Goal: Task Accomplishment & Management: Manage account settings

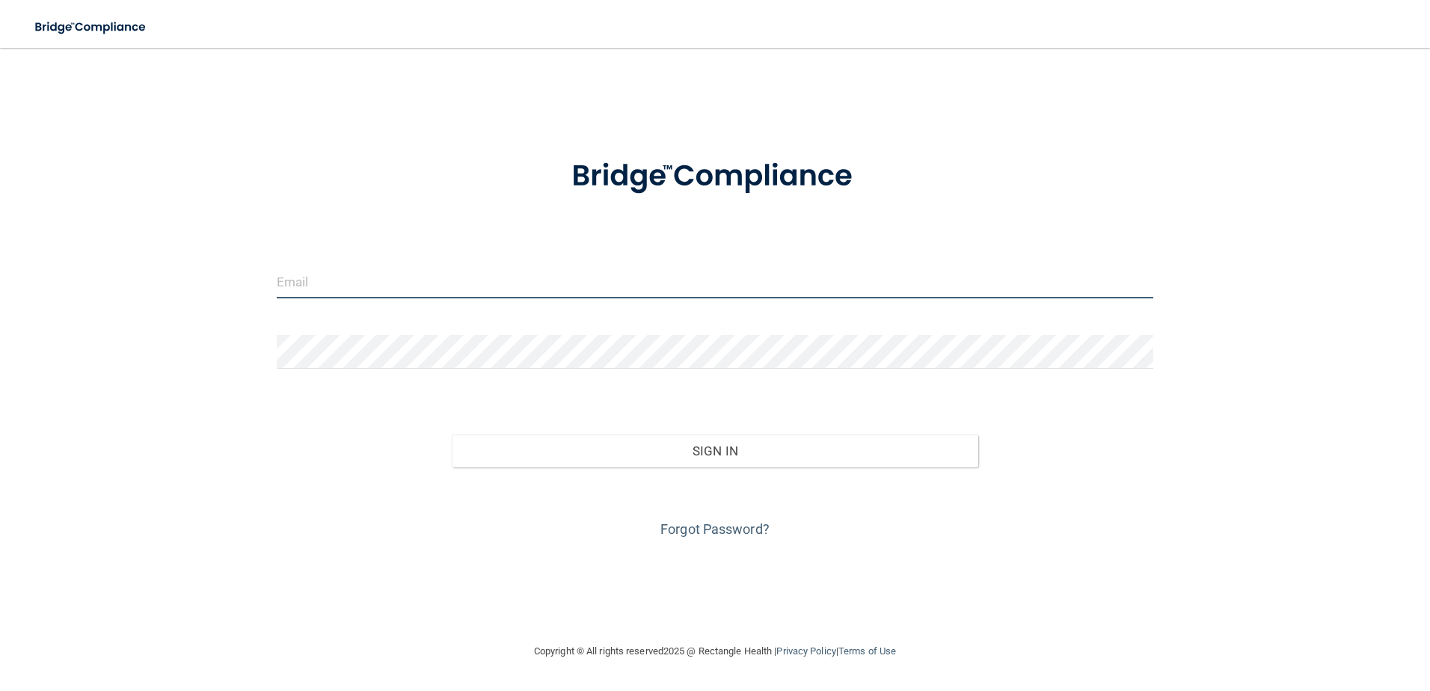
click at [376, 290] on input "email" at bounding box center [715, 282] width 877 height 34
type input "[PERSON_NAME][EMAIL_ADDRESS][DOMAIN_NAME]"
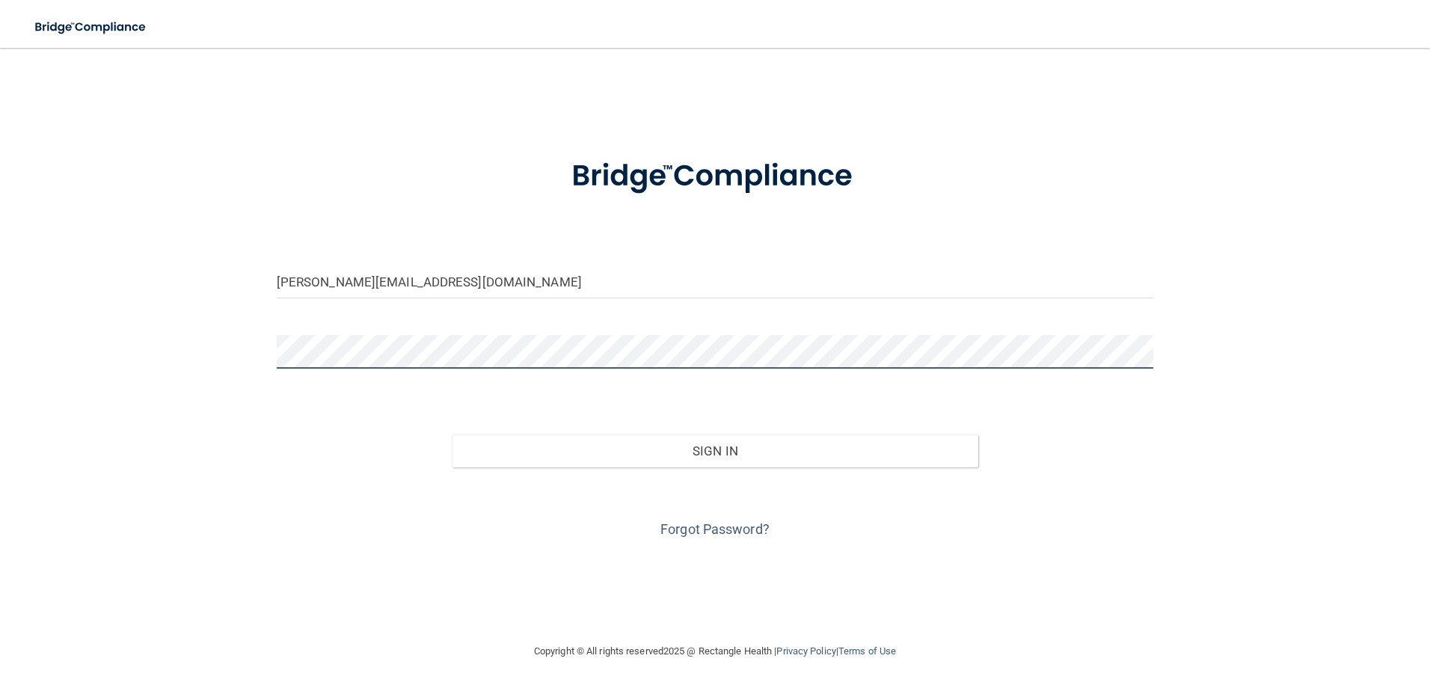
click at [452, 435] on button "Sign In" at bounding box center [715, 451] width 527 height 33
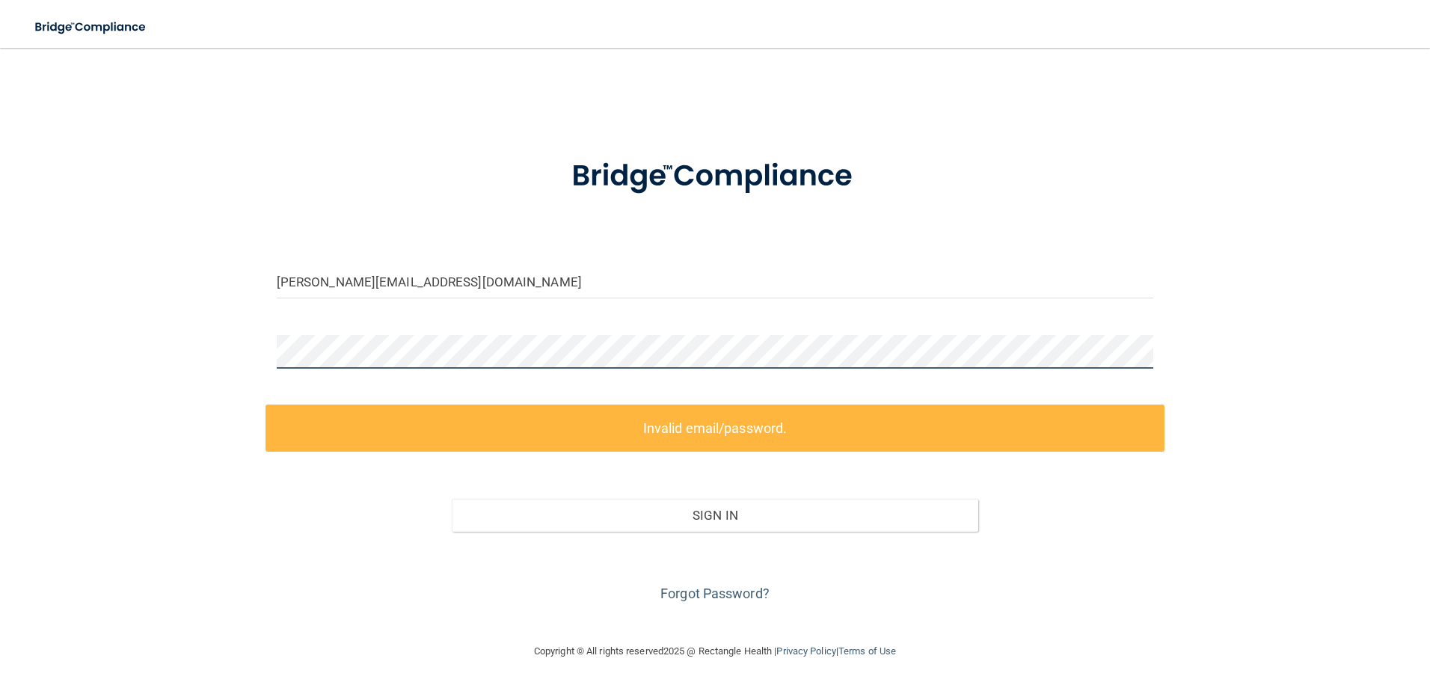
click at [227, 356] on div "[PERSON_NAME][EMAIL_ADDRESS][DOMAIN_NAME] Invalid email/password. You don't hav…" at bounding box center [715, 345] width 1370 height 565
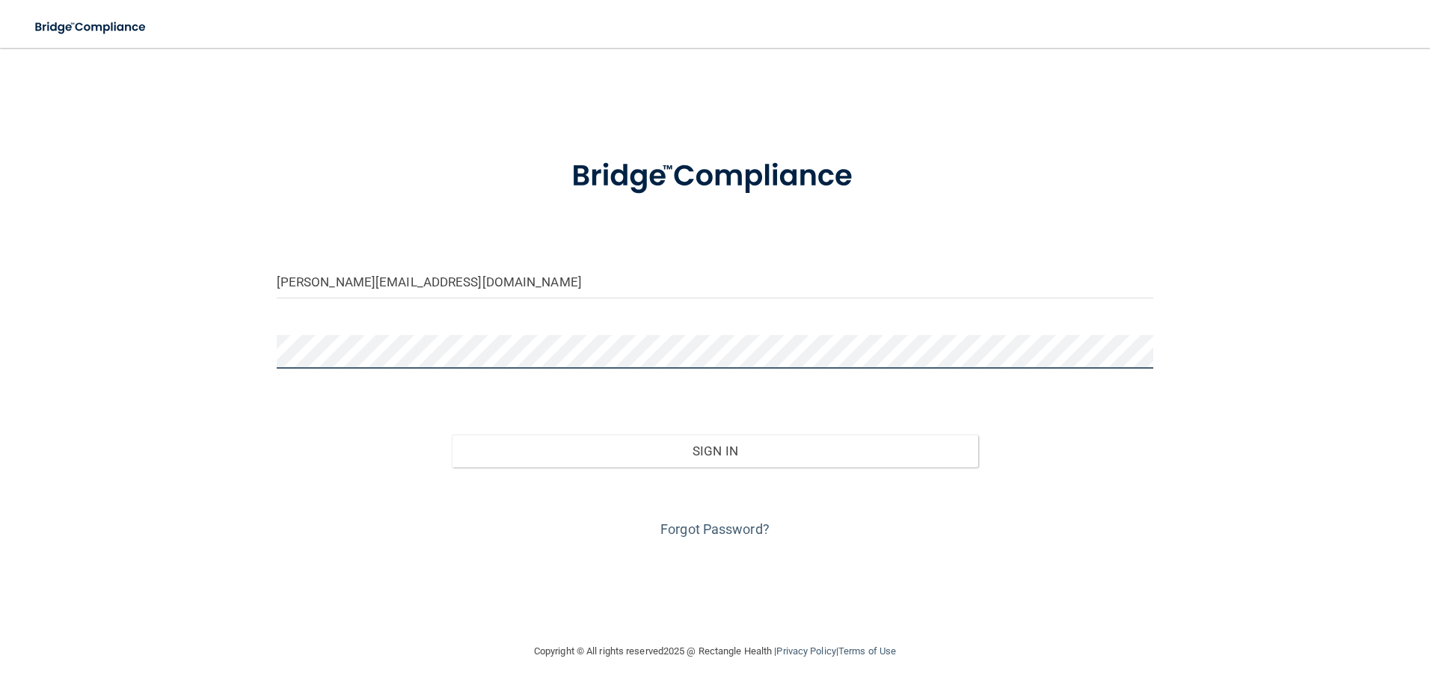
click at [452, 435] on button "Sign In" at bounding box center [715, 451] width 527 height 33
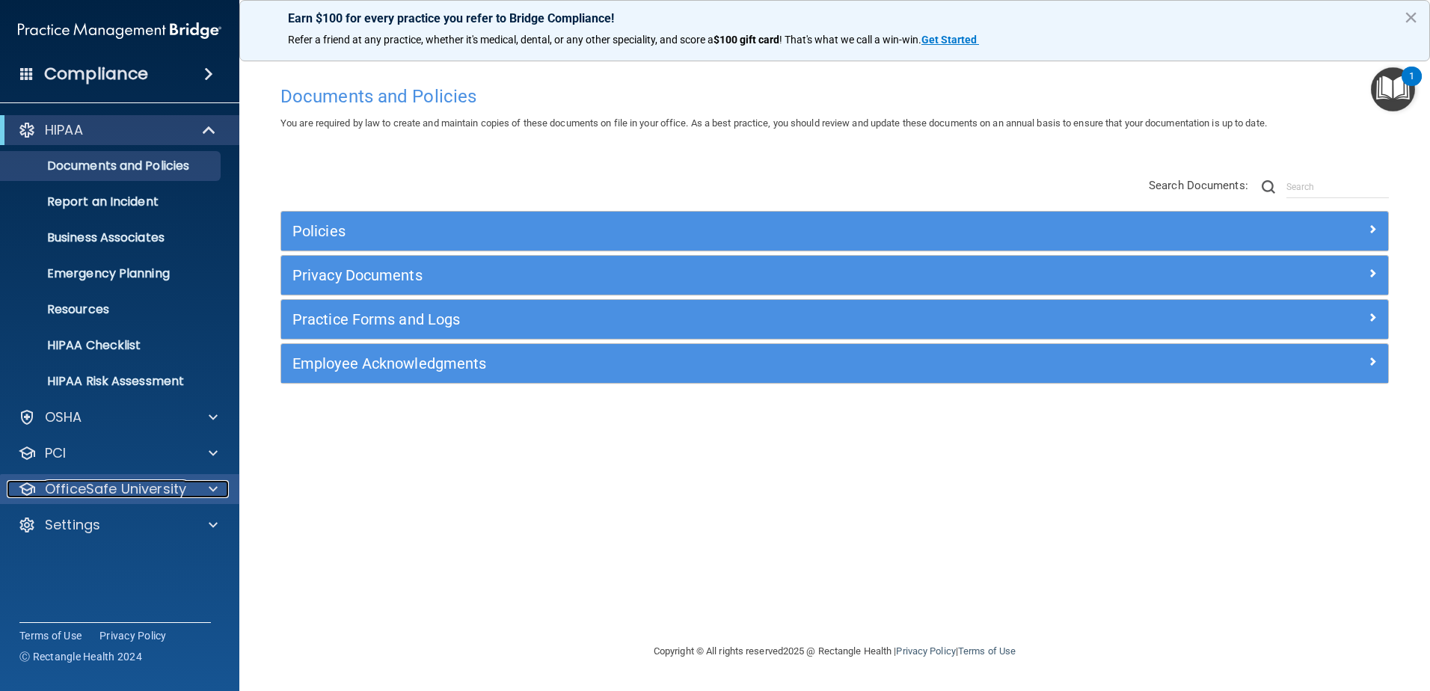
click at [146, 484] on p "OfficeSafe University" at bounding box center [115, 489] width 141 height 18
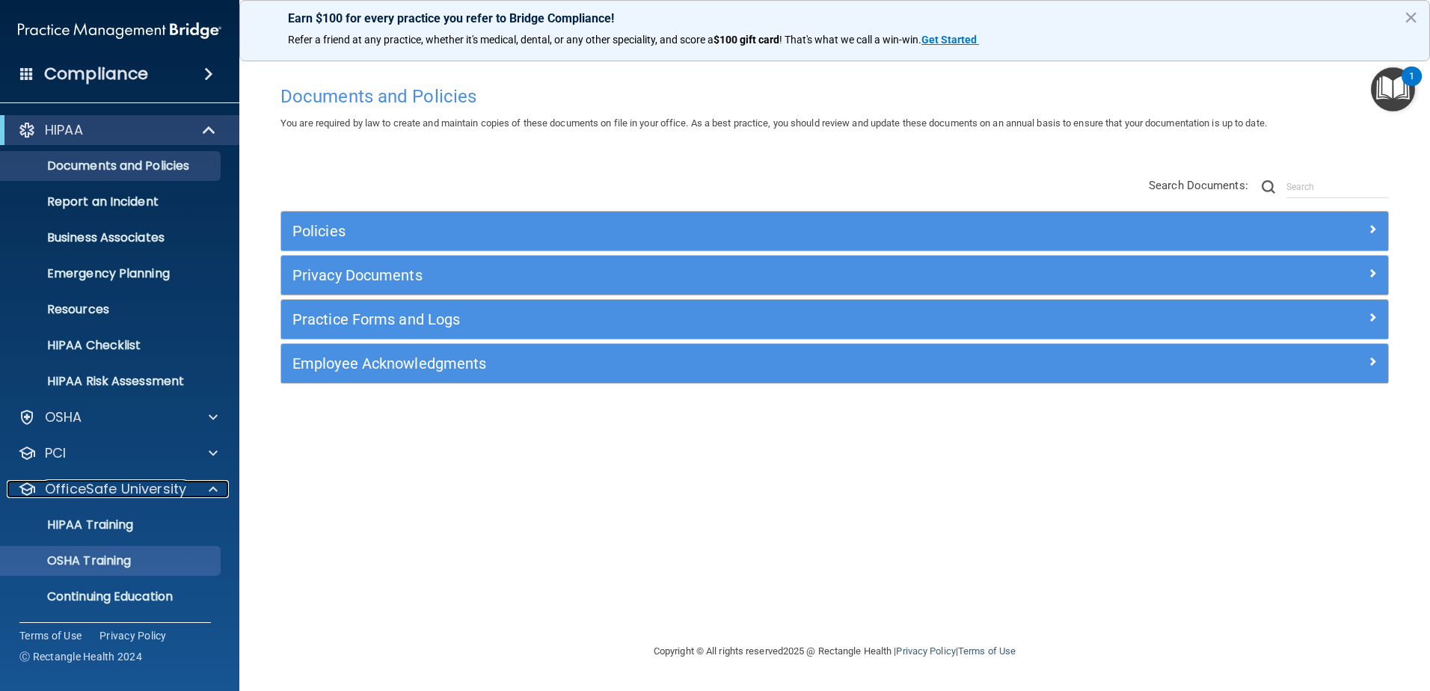
scroll to position [37, 0]
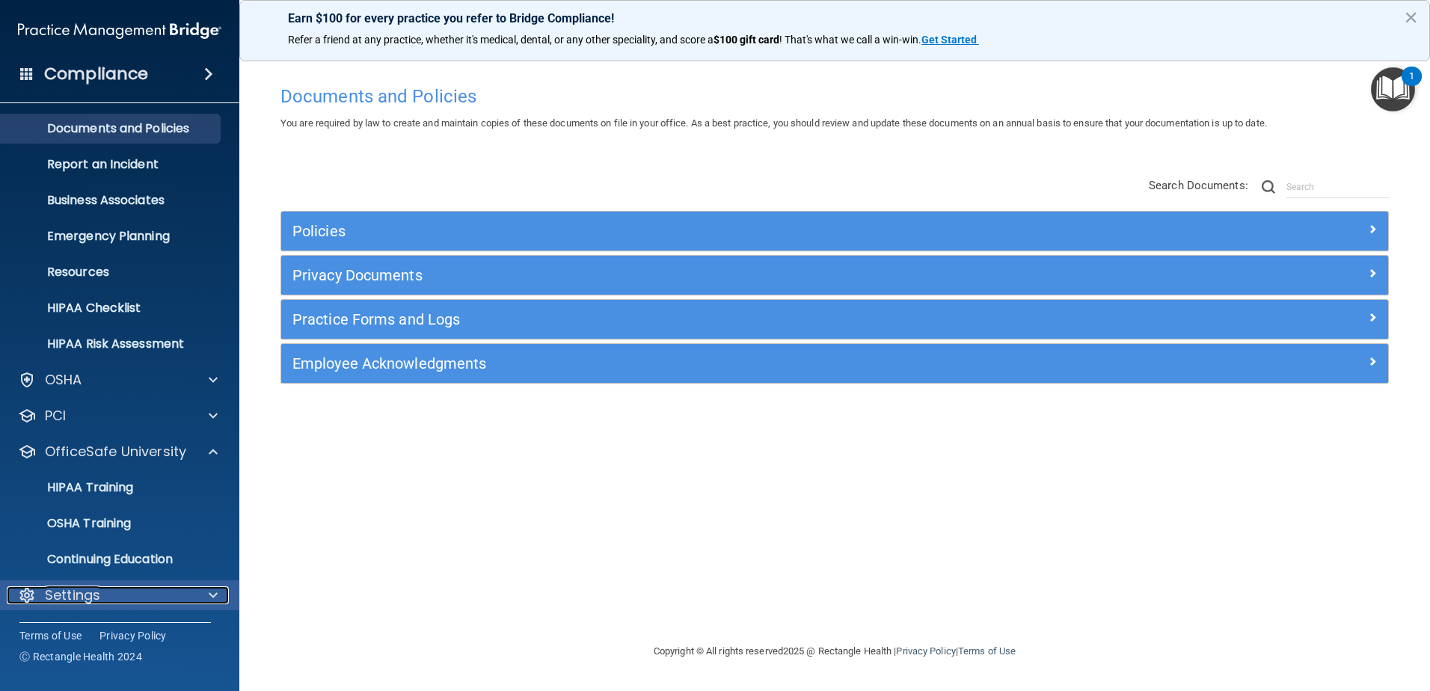
click at [134, 595] on div "Settings" at bounding box center [99, 595] width 185 height 18
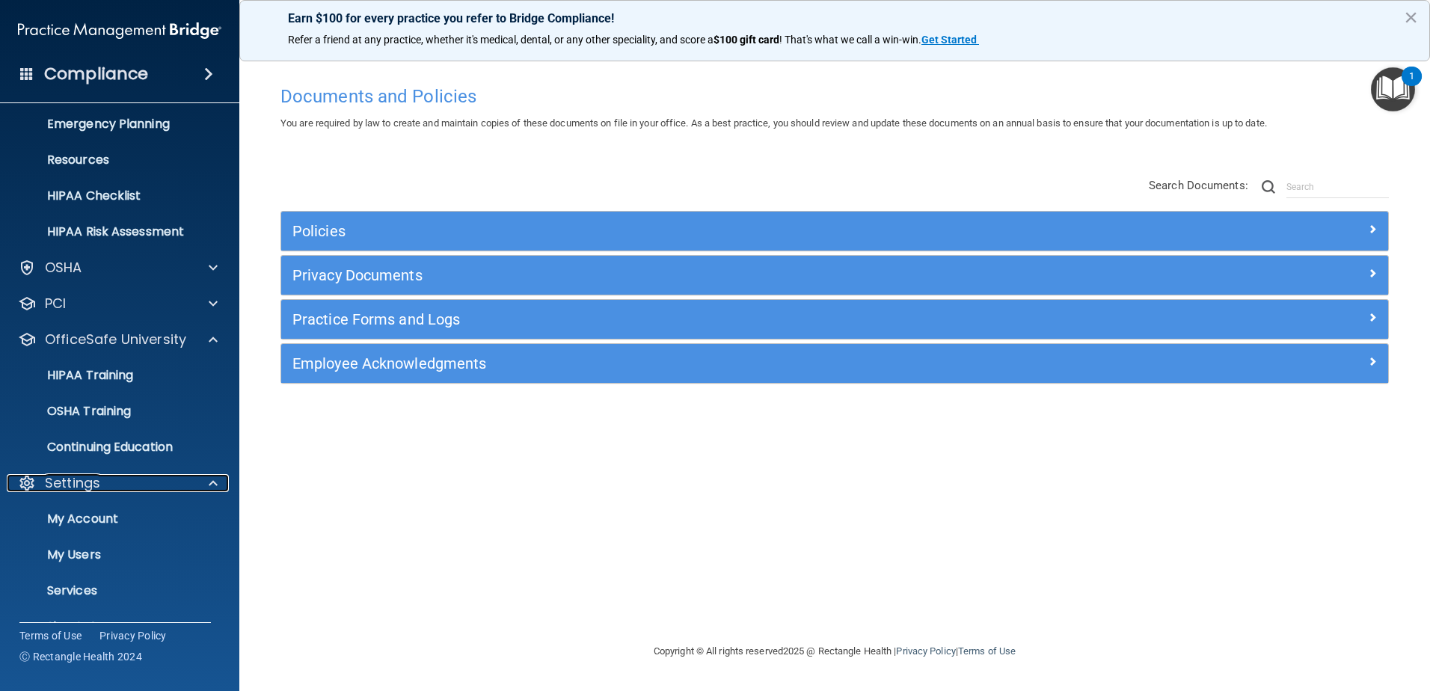
scroll to position [181, 0]
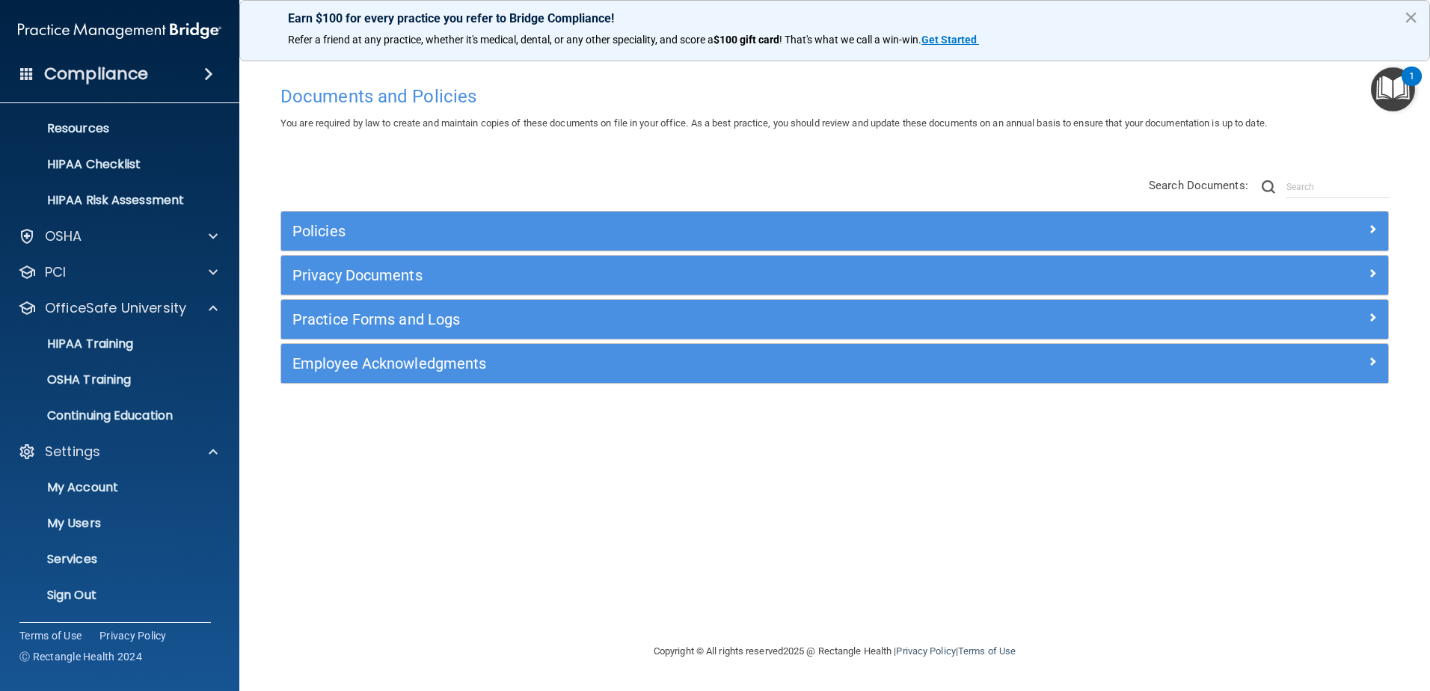
click at [1417, 16] on button "×" at bounding box center [1411, 17] width 14 height 24
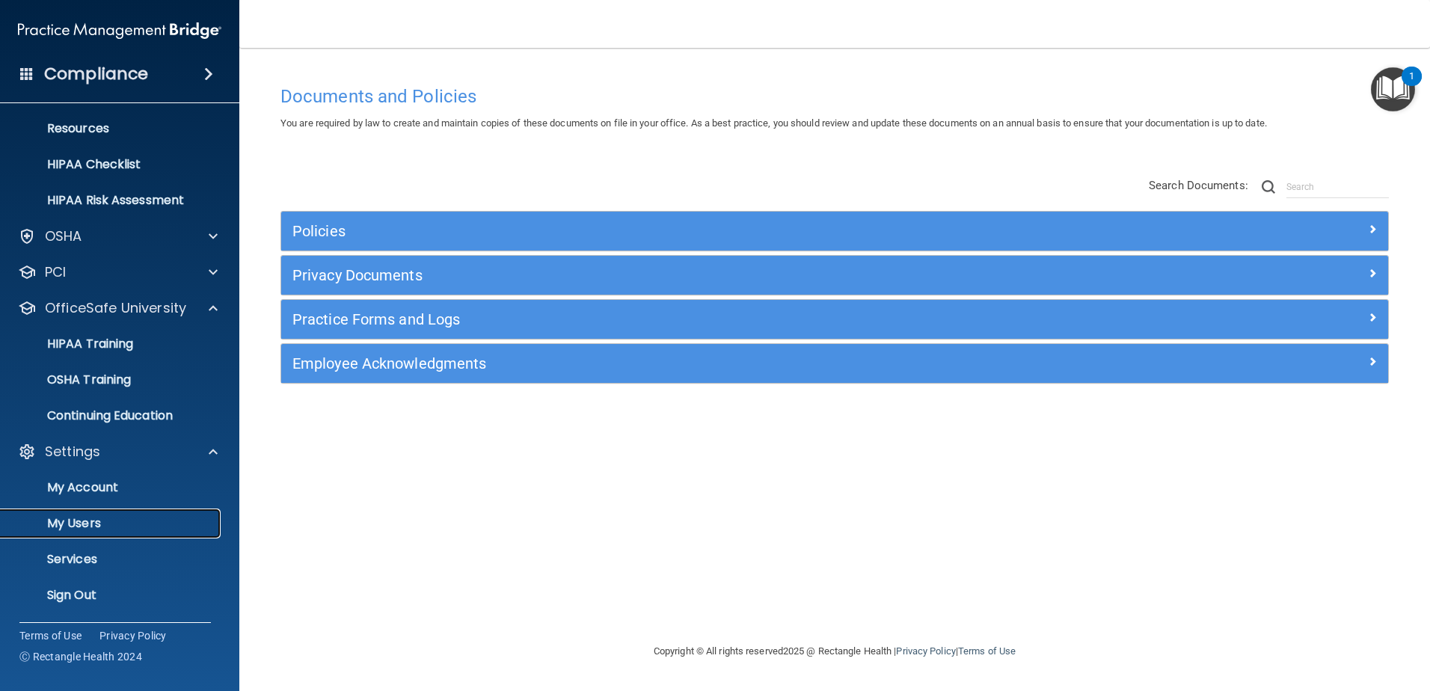
click at [99, 531] on p "My Users" at bounding box center [112, 523] width 204 height 15
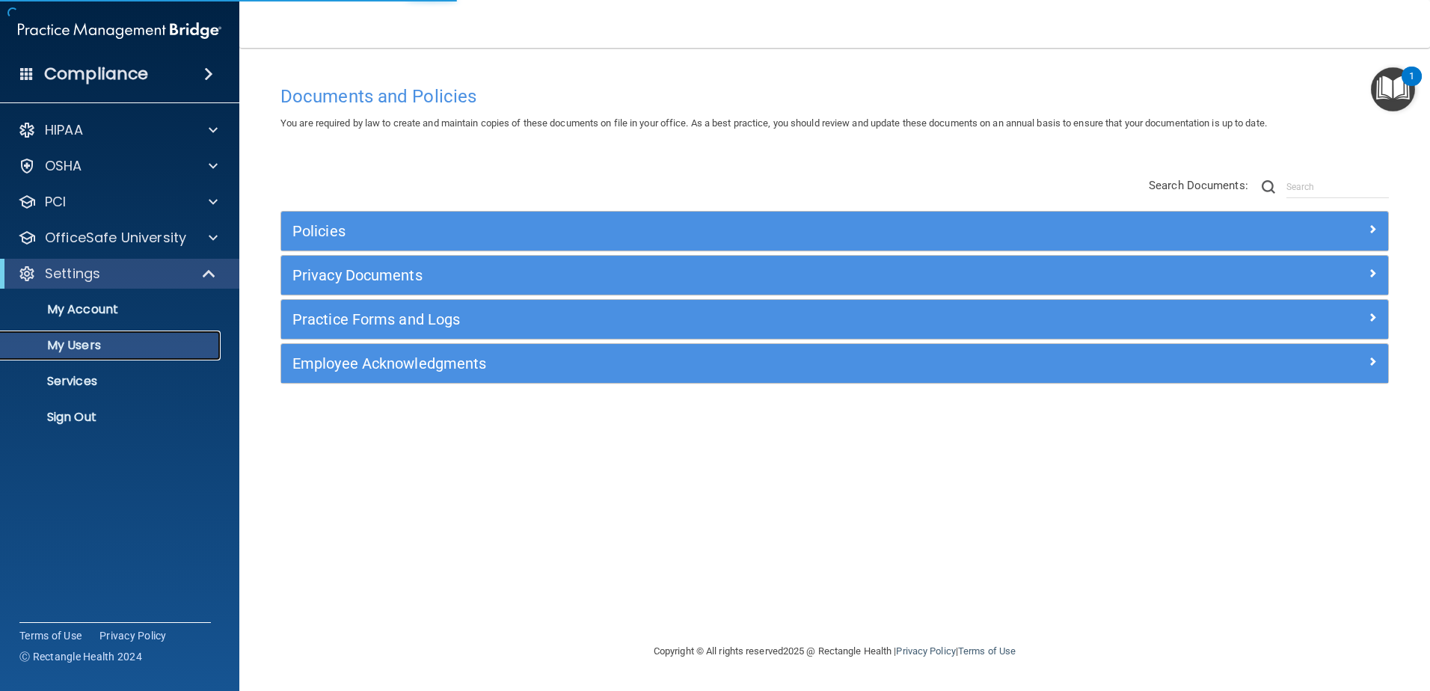
select select "20"
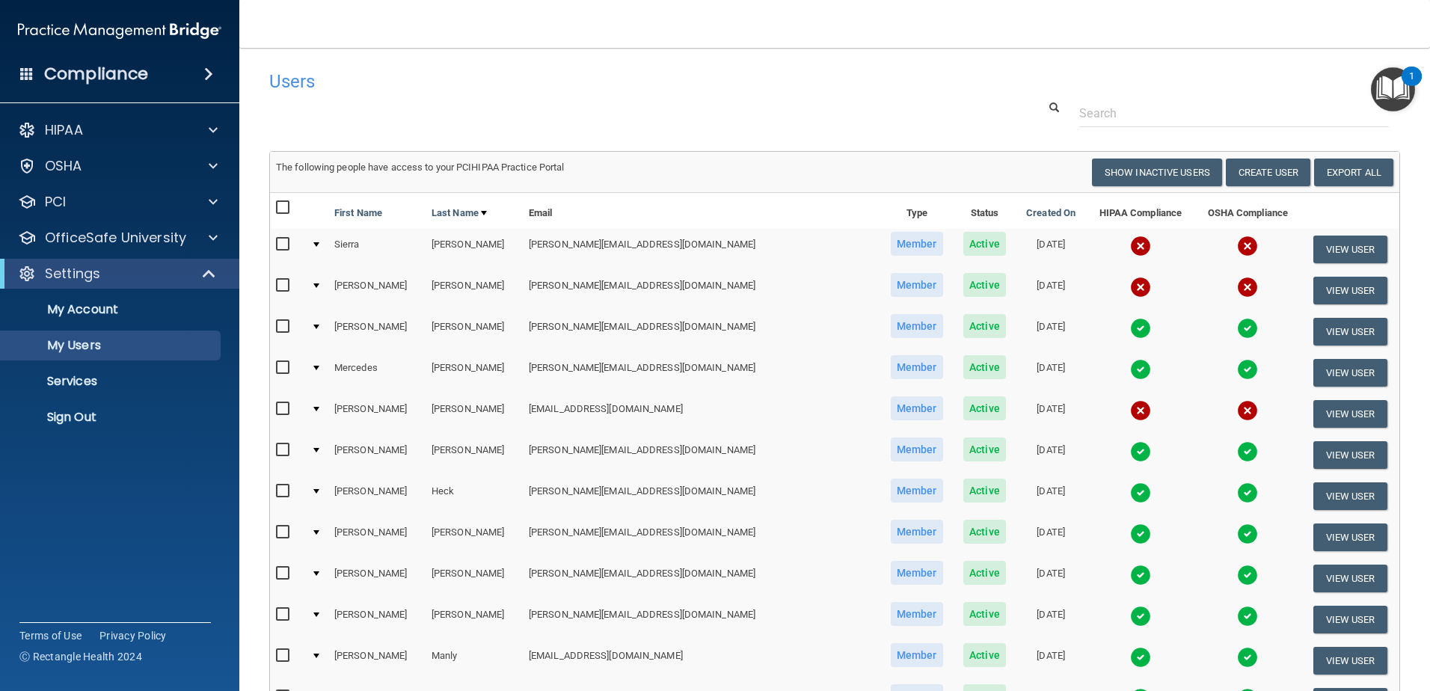
click at [283, 244] on input "checkbox" at bounding box center [284, 245] width 17 height 12
checkbox input "true"
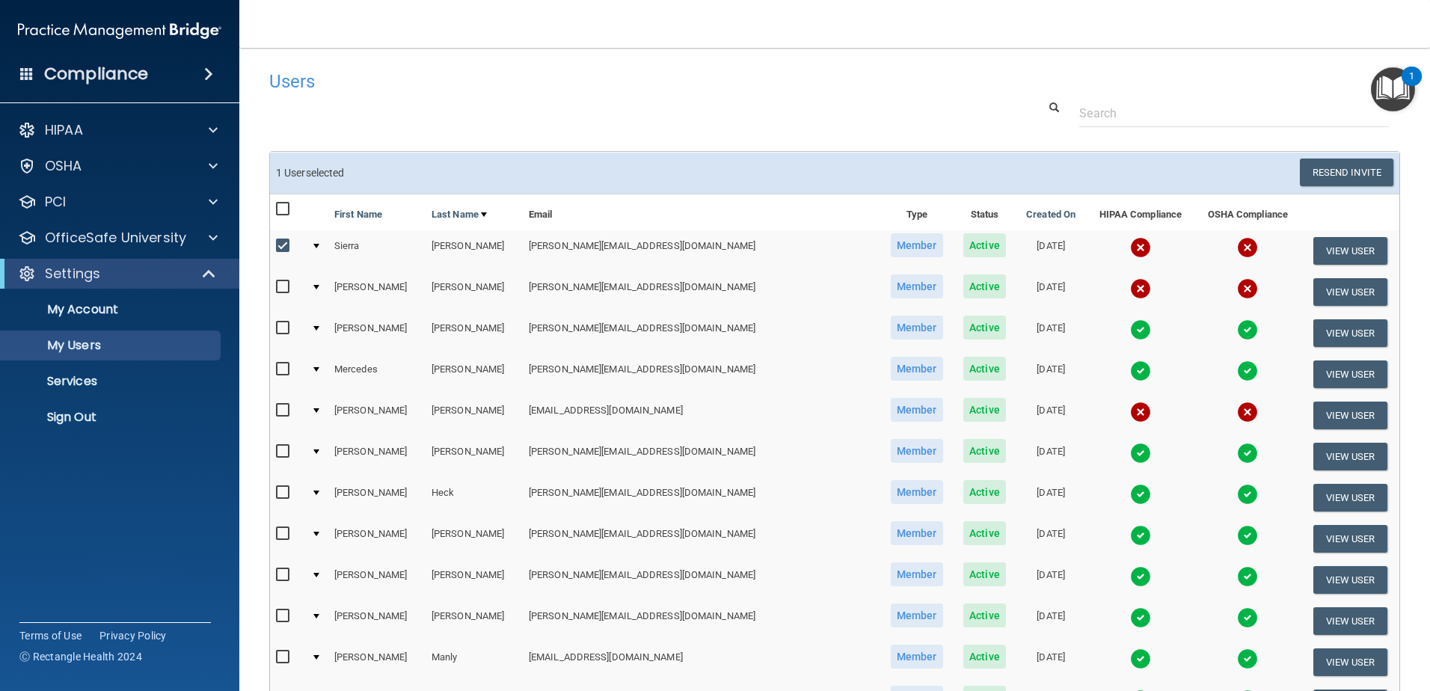
click at [280, 289] on input "checkbox" at bounding box center [284, 287] width 17 height 12
checkbox input "true"
click at [283, 412] on input "checkbox" at bounding box center [284, 411] width 17 height 12
checkbox input "true"
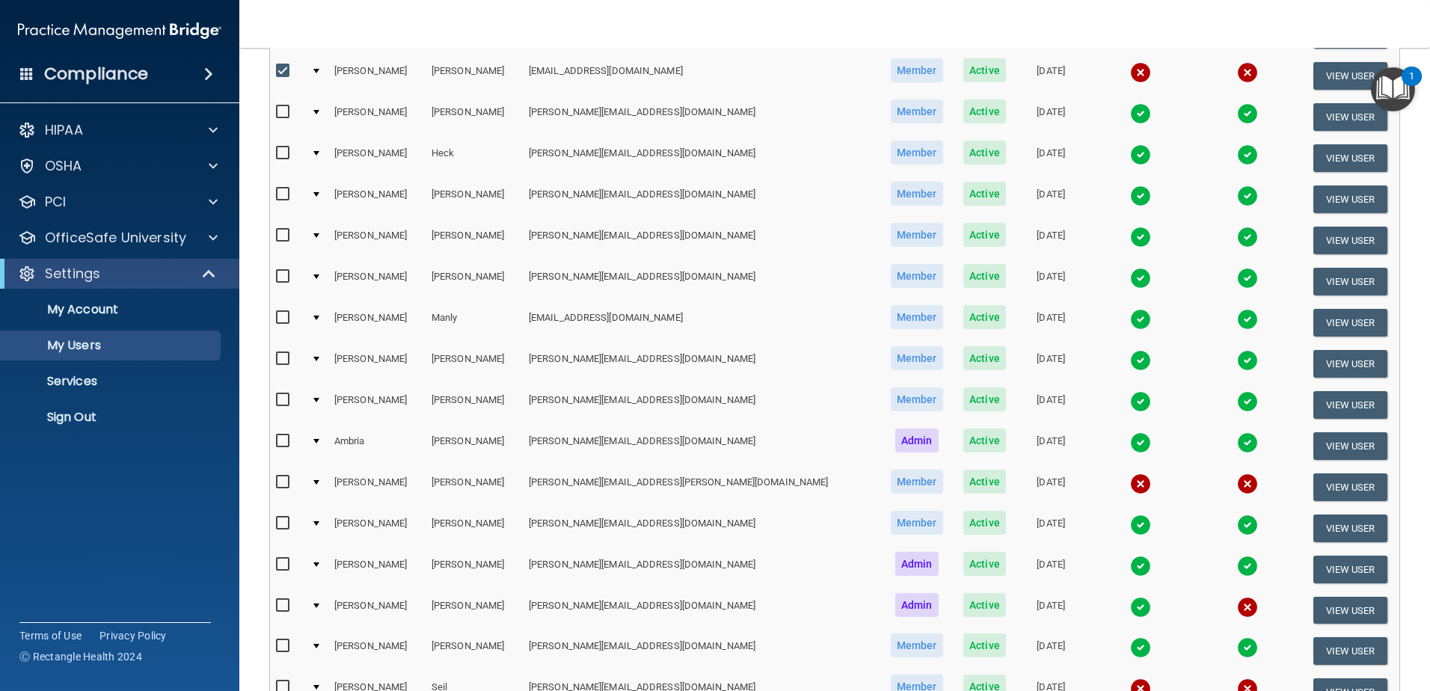
scroll to position [374, 0]
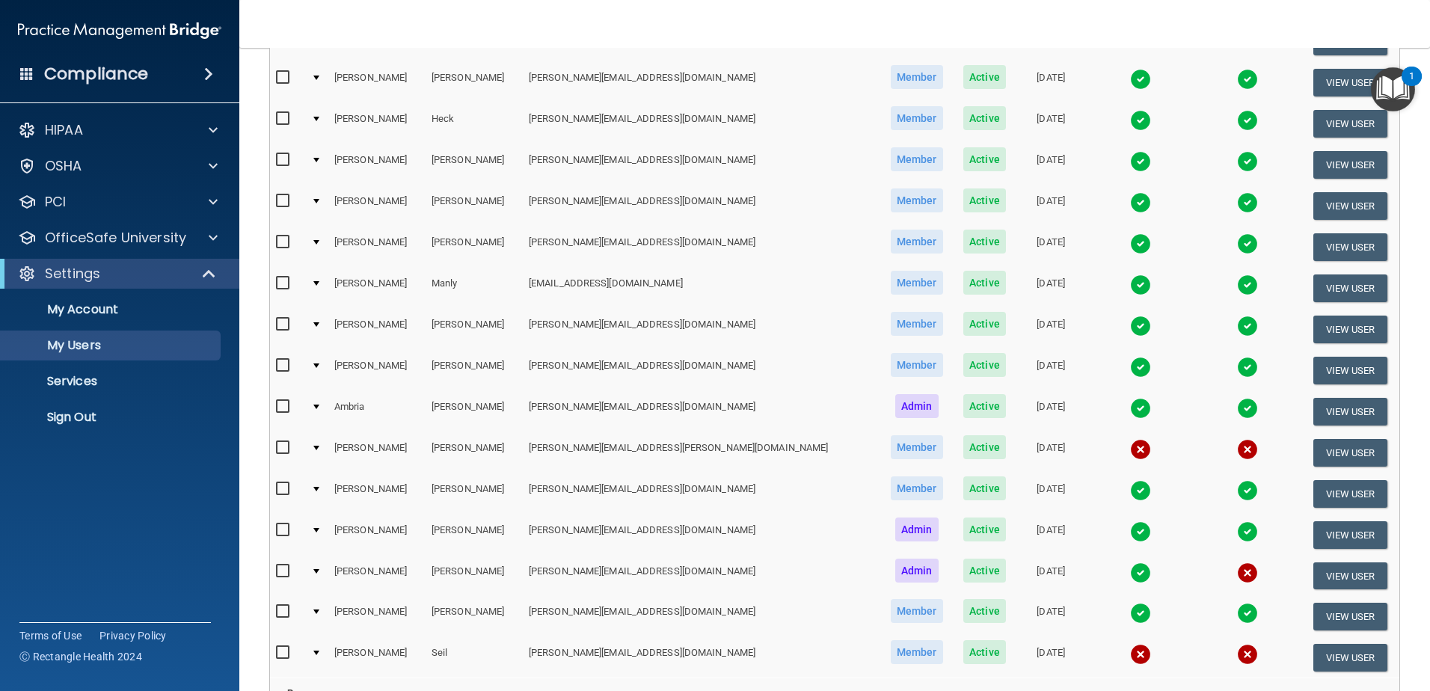
click at [288, 450] on input "checkbox" at bounding box center [284, 448] width 17 height 12
checkbox input "true"
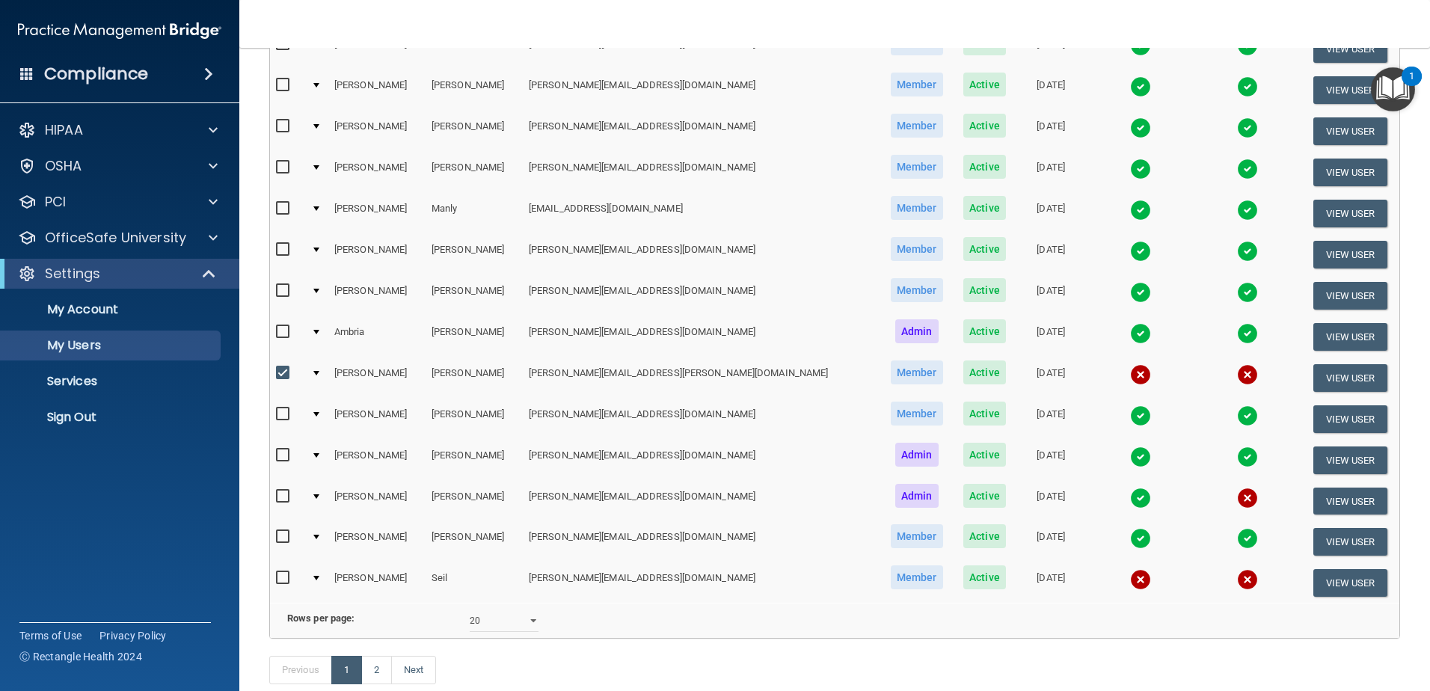
click at [277, 498] on input "checkbox" at bounding box center [284, 497] width 17 height 12
checkbox input "true"
click at [284, 572] on input "checkbox" at bounding box center [284, 578] width 17 height 12
checkbox input "true"
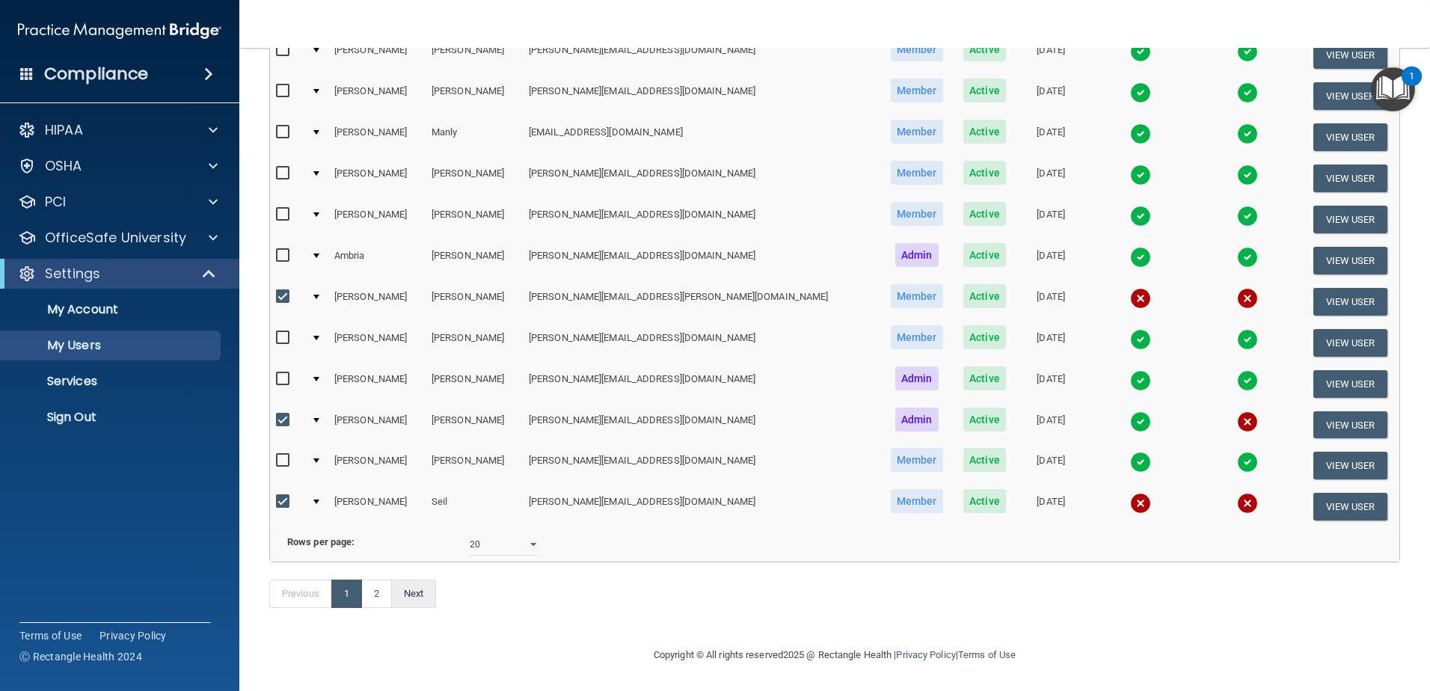
scroll to position [547, 0]
click at [386, 595] on link "2" at bounding box center [376, 594] width 31 height 28
select select "20"
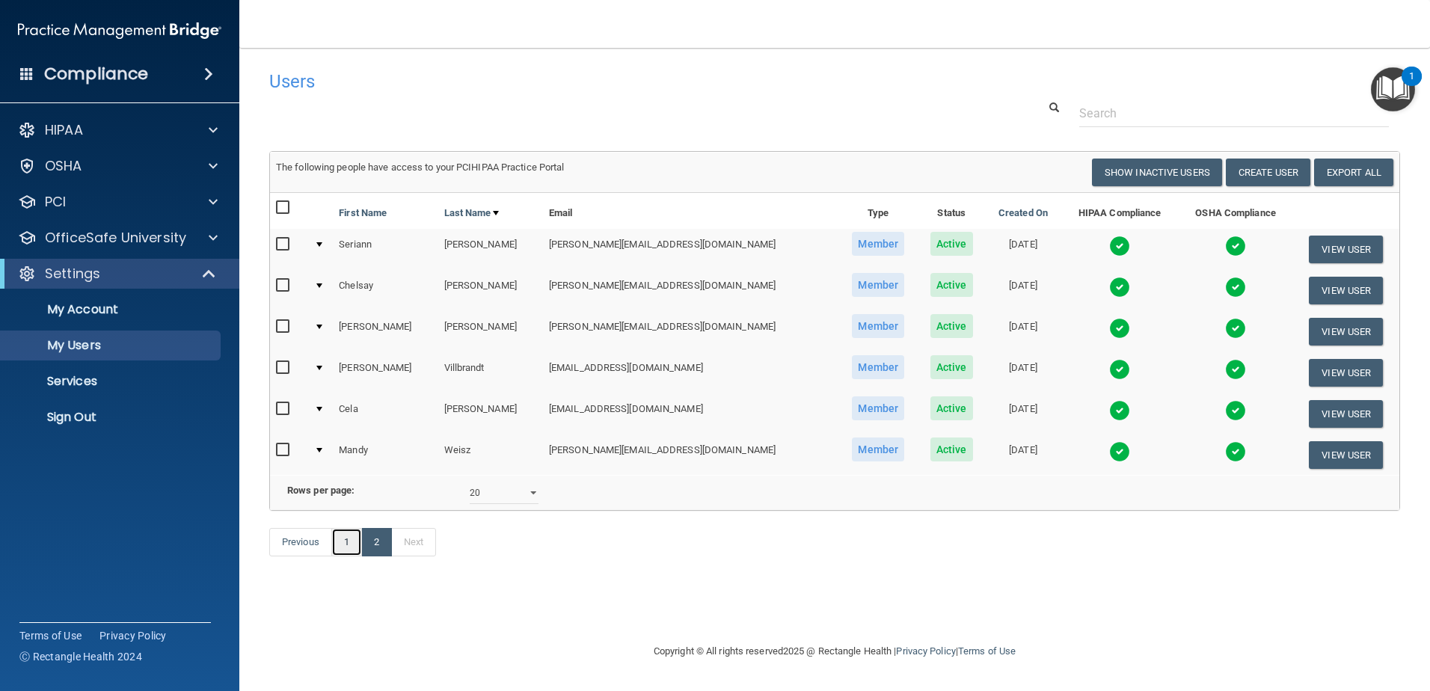
click at [352, 556] on link "1" at bounding box center [346, 542] width 31 height 28
select select "20"
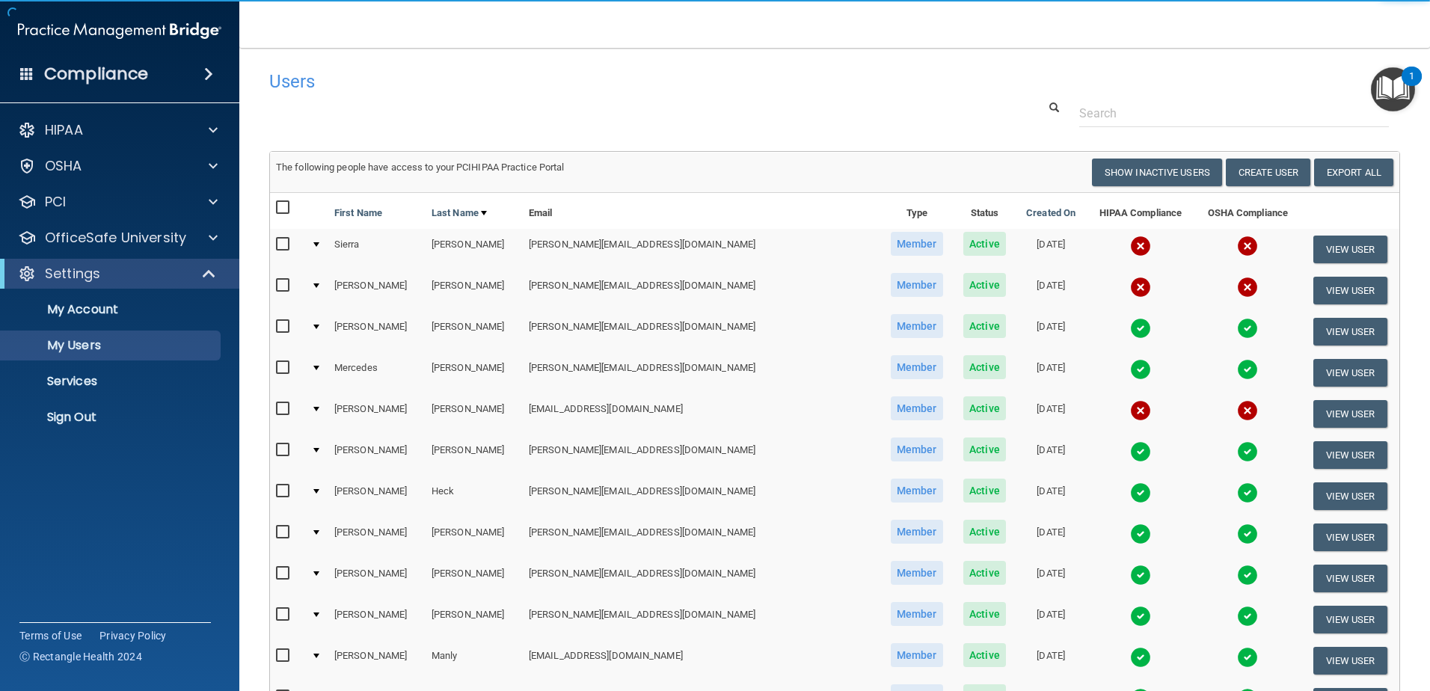
click at [283, 242] on input "checkbox" at bounding box center [284, 245] width 17 height 12
checkbox input "true"
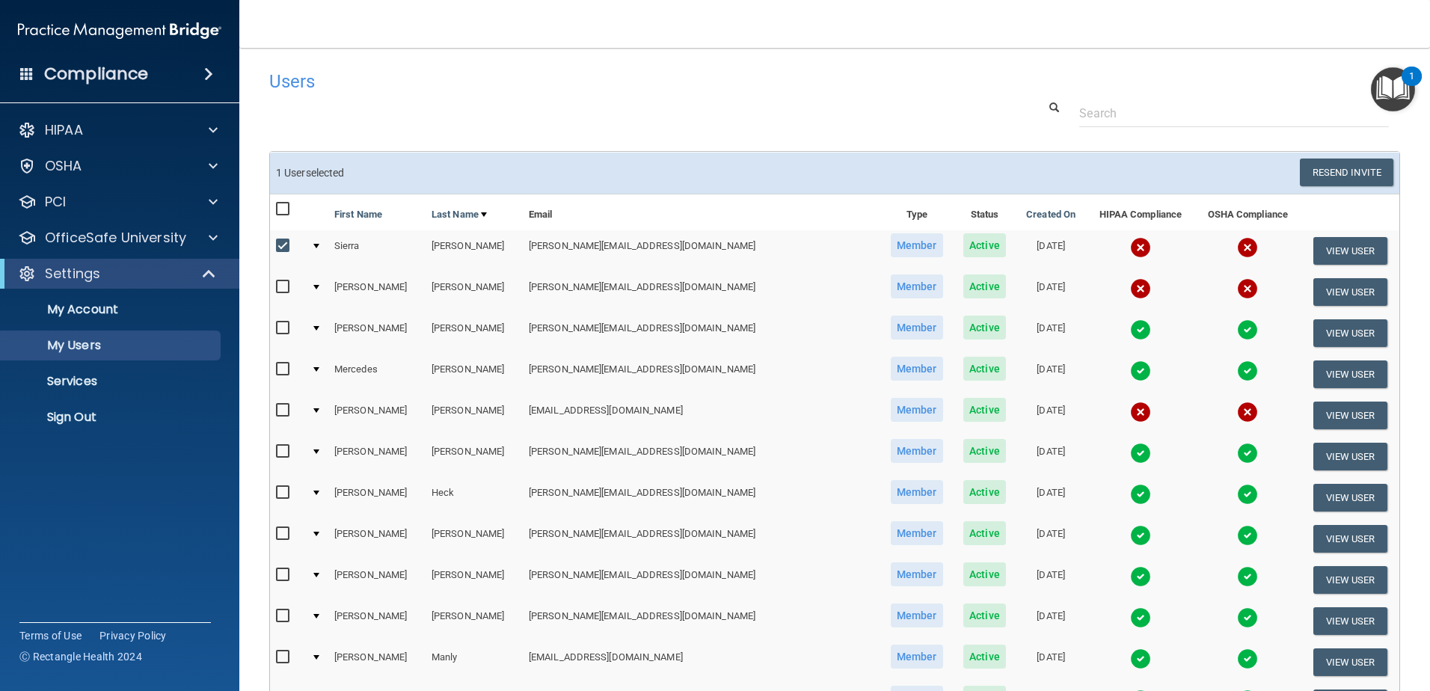
click at [279, 283] on input "checkbox" at bounding box center [284, 287] width 17 height 12
checkbox input "true"
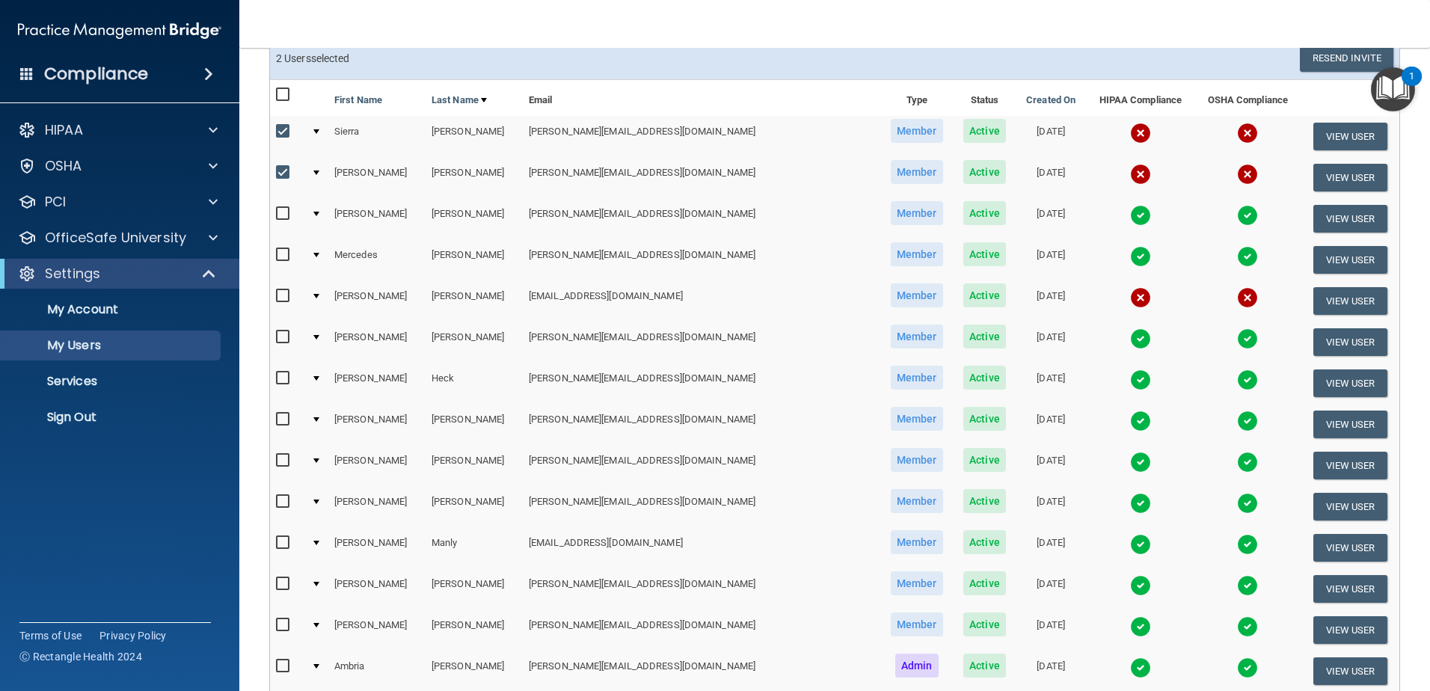
scroll to position [150, 0]
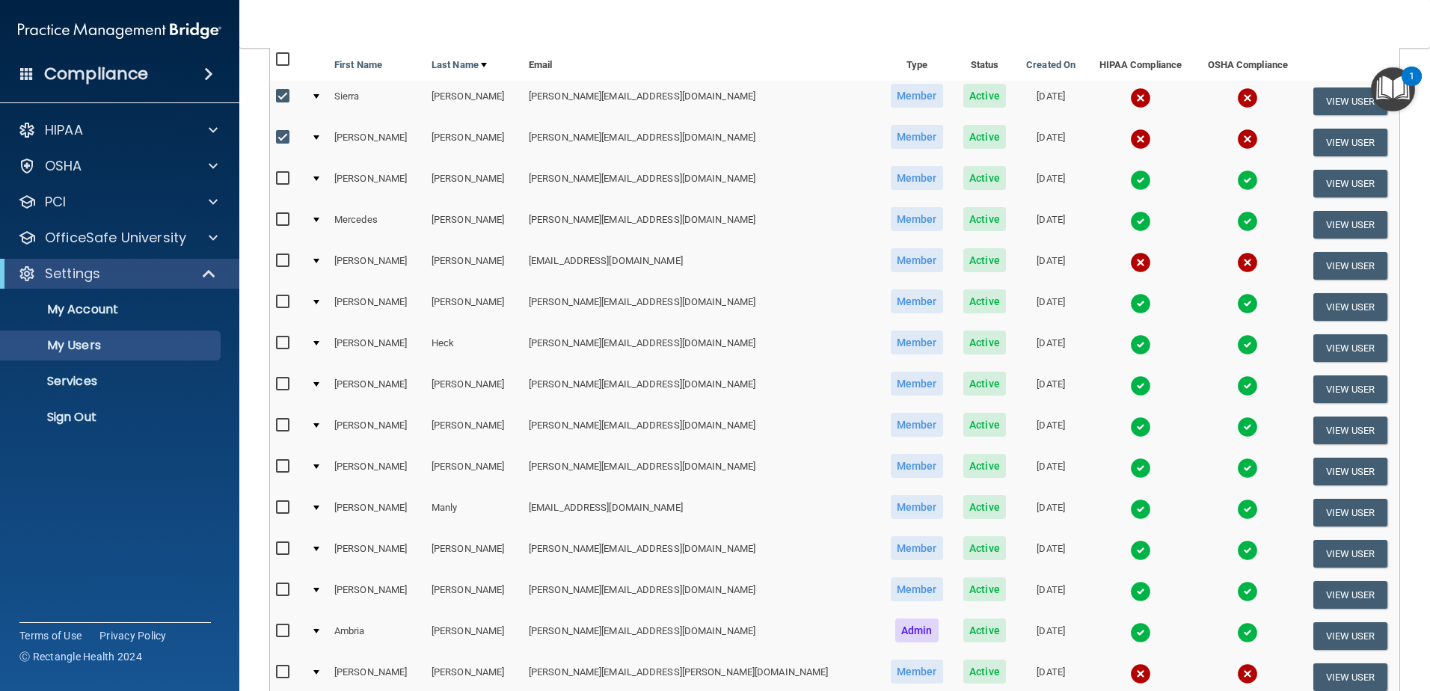
click at [277, 263] on input "checkbox" at bounding box center [284, 261] width 17 height 12
checkbox input "true"
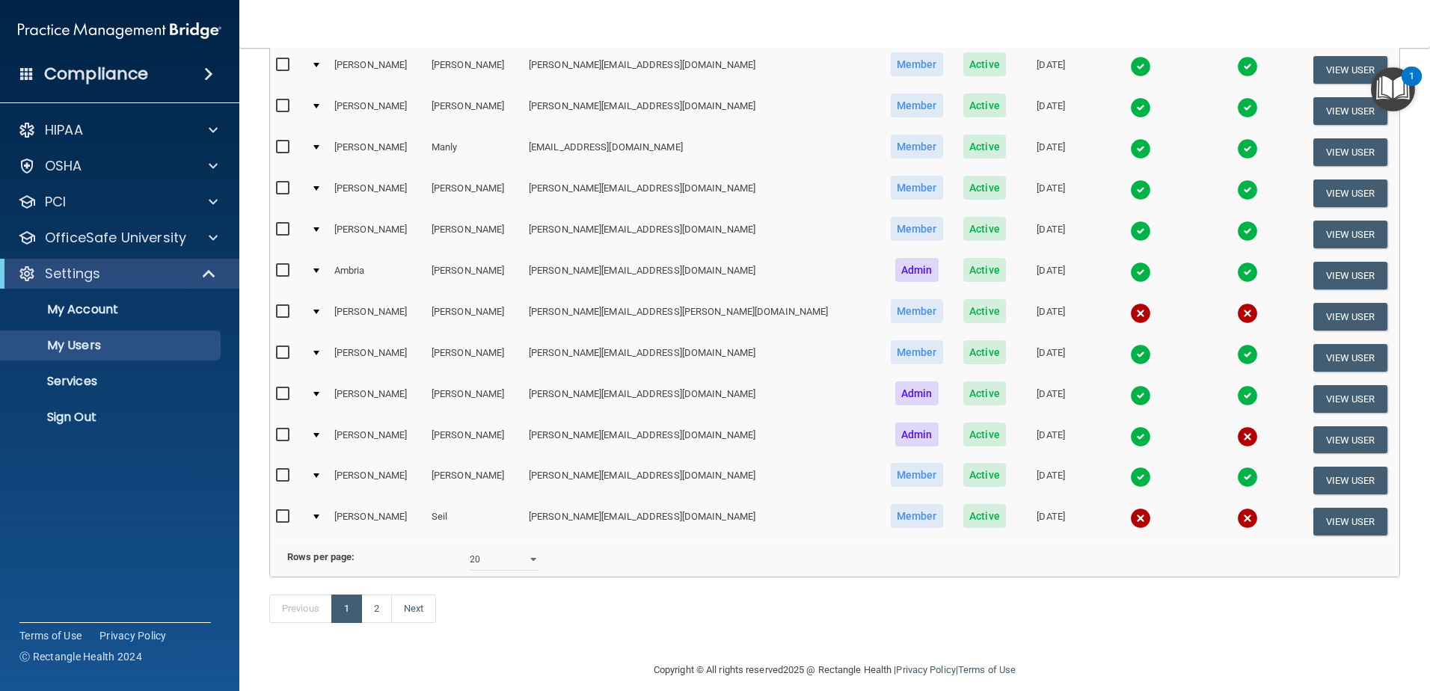
scroll to position [524, 0]
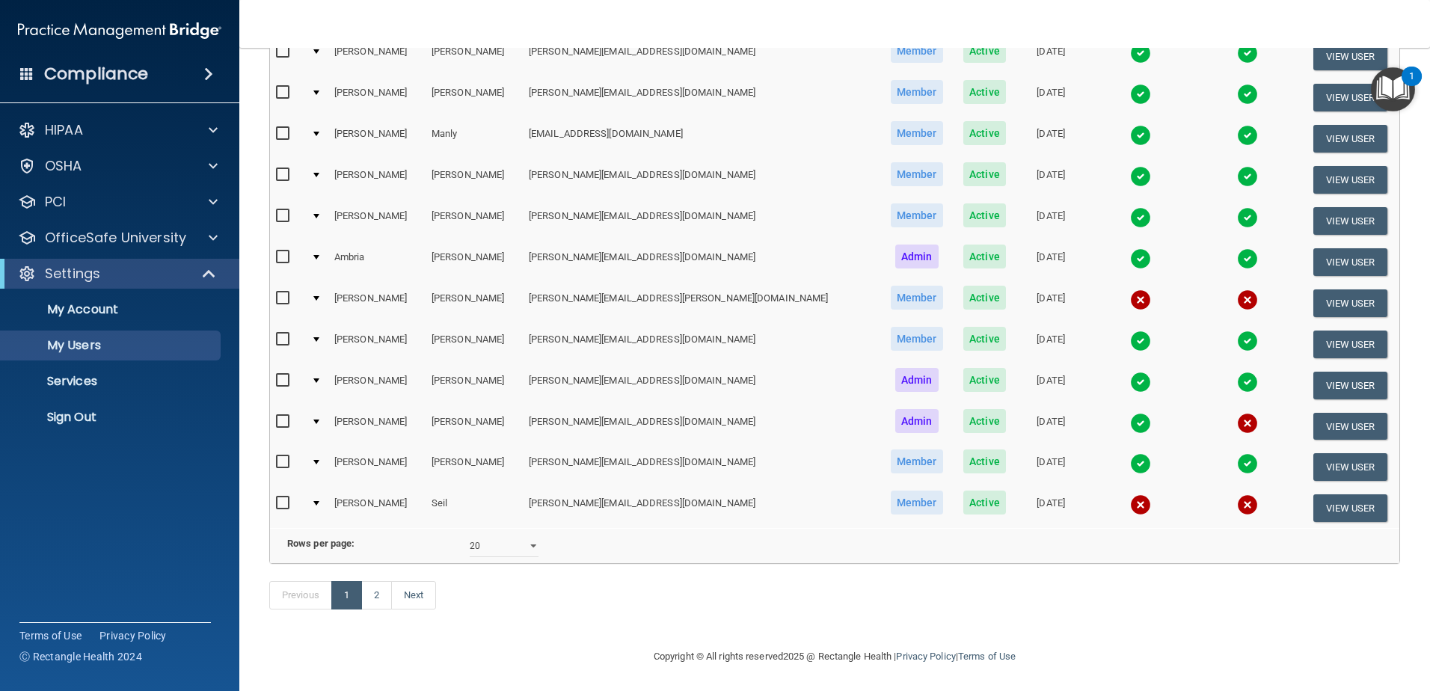
click at [286, 300] on input "checkbox" at bounding box center [284, 298] width 17 height 12
checkbox input "true"
click at [285, 420] on input "checkbox" at bounding box center [284, 422] width 17 height 12
checkbox input "true"
click at [280, 504] on input "checkbox" at bounding box center [284, 503] width 17 height 12
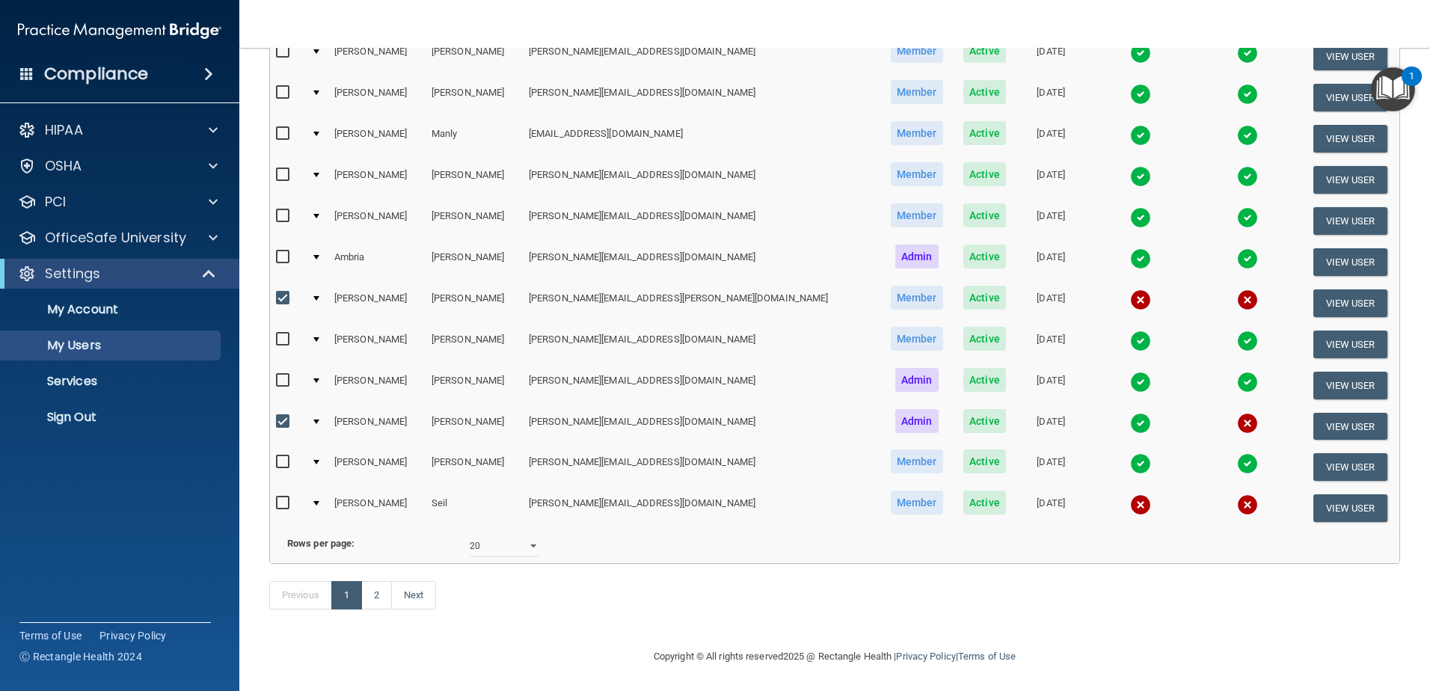
checkbox input "true"
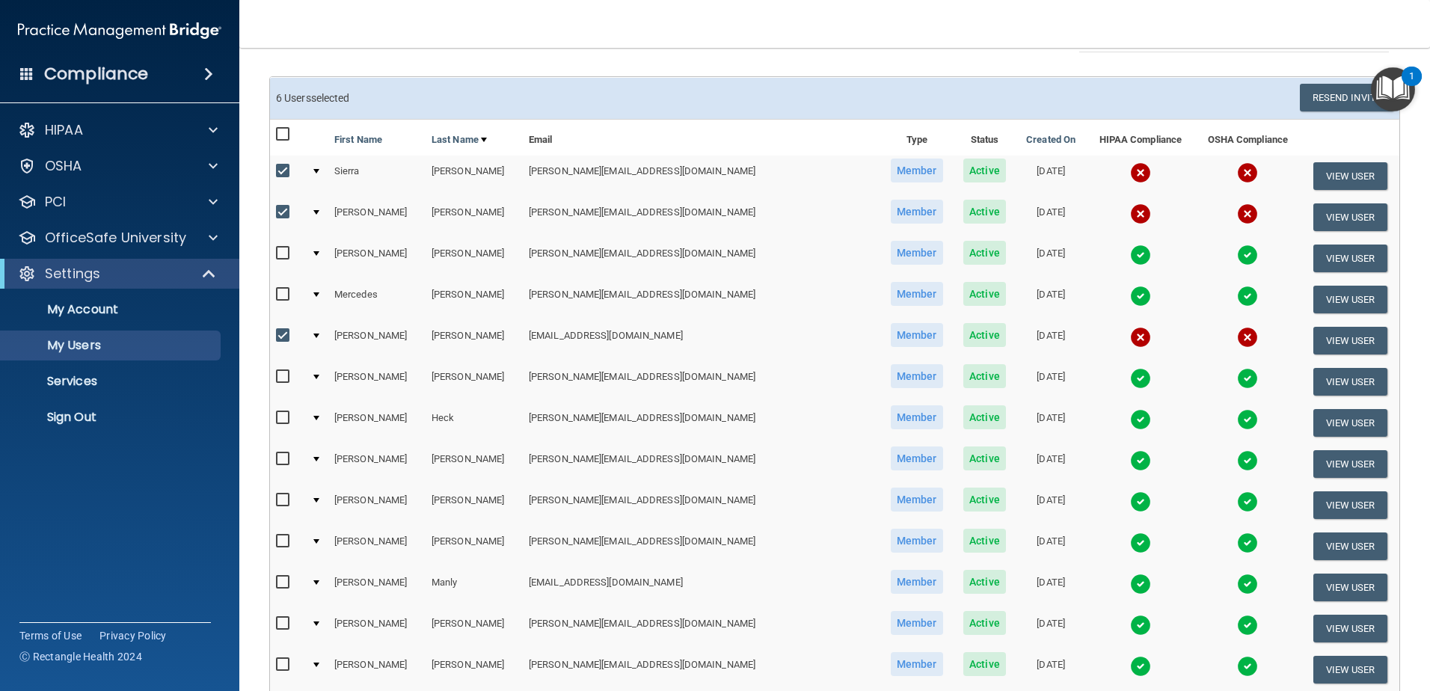
scroll to position [0, 0]
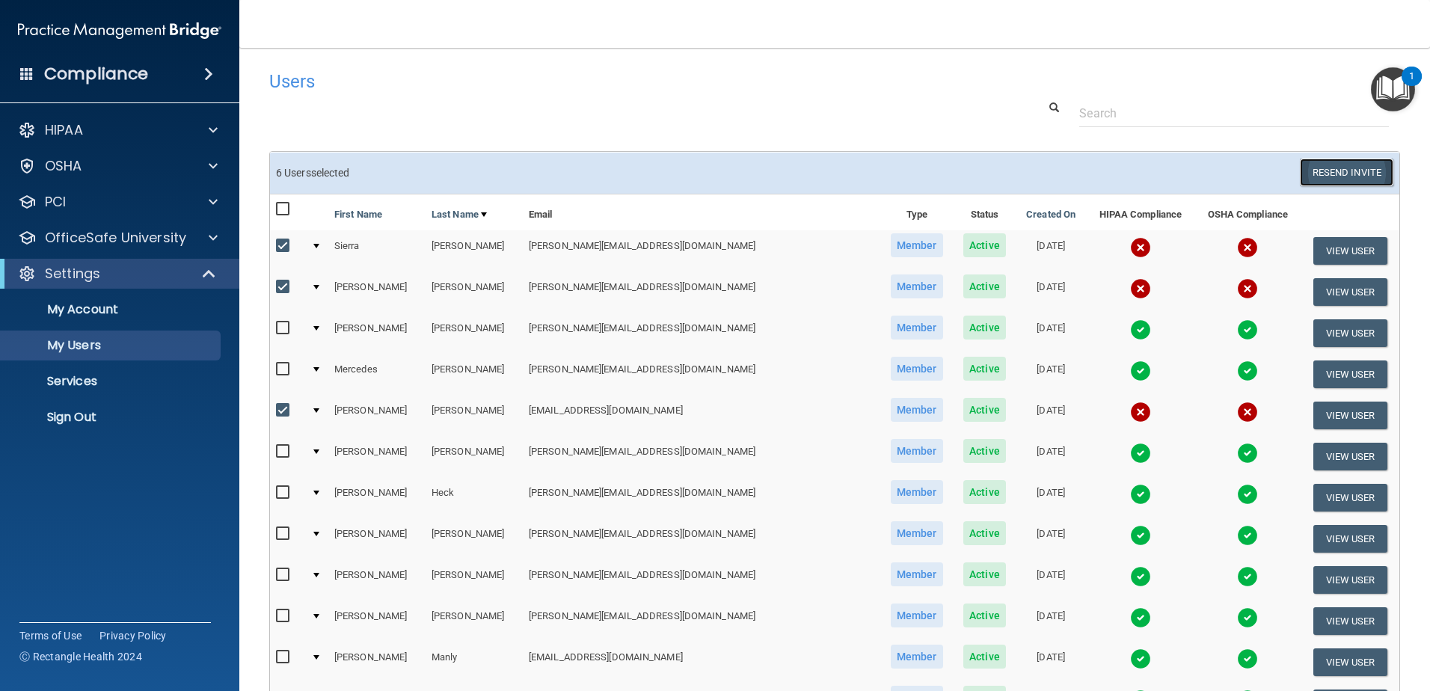
click at [1342, 175] on button "Resend Invite" at bounding box center [1346, 173] width 93 height 28
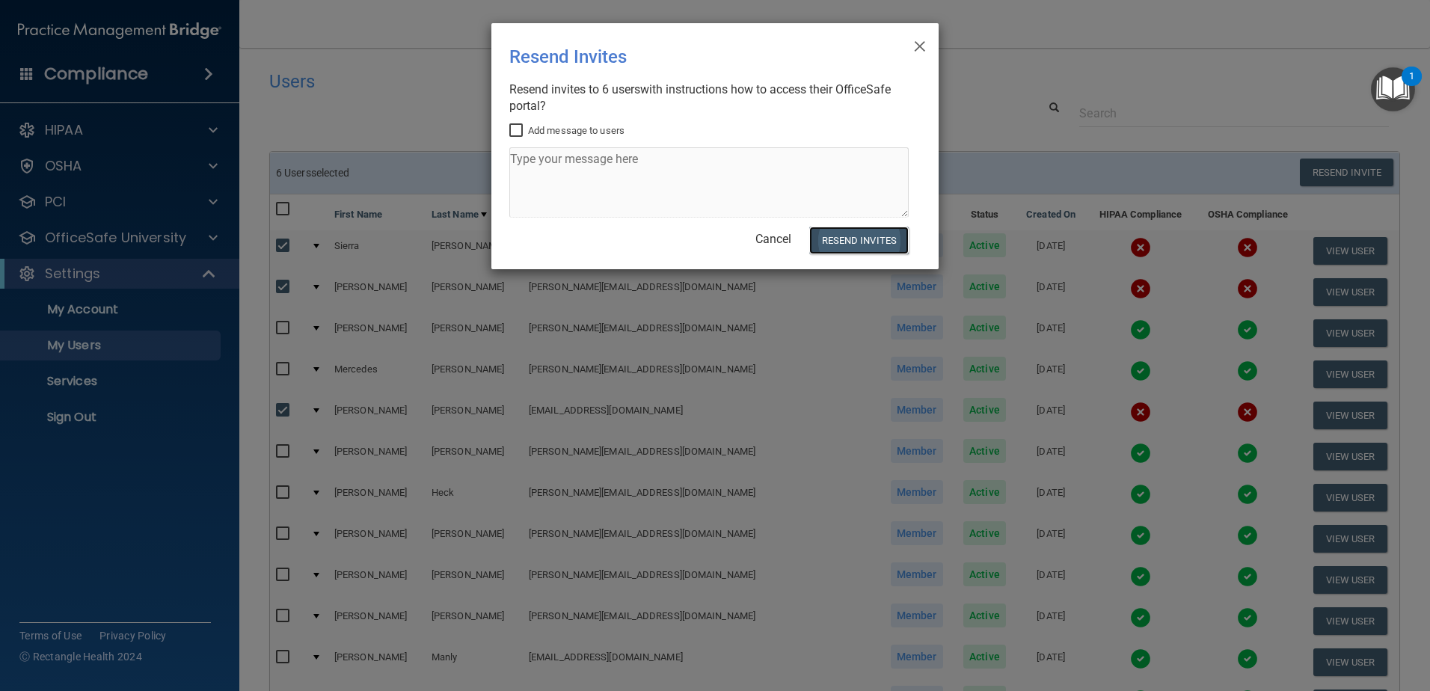
click at [856, 238] on button "Resend Invites" at bounding box center [858, 241] width 99 height 28
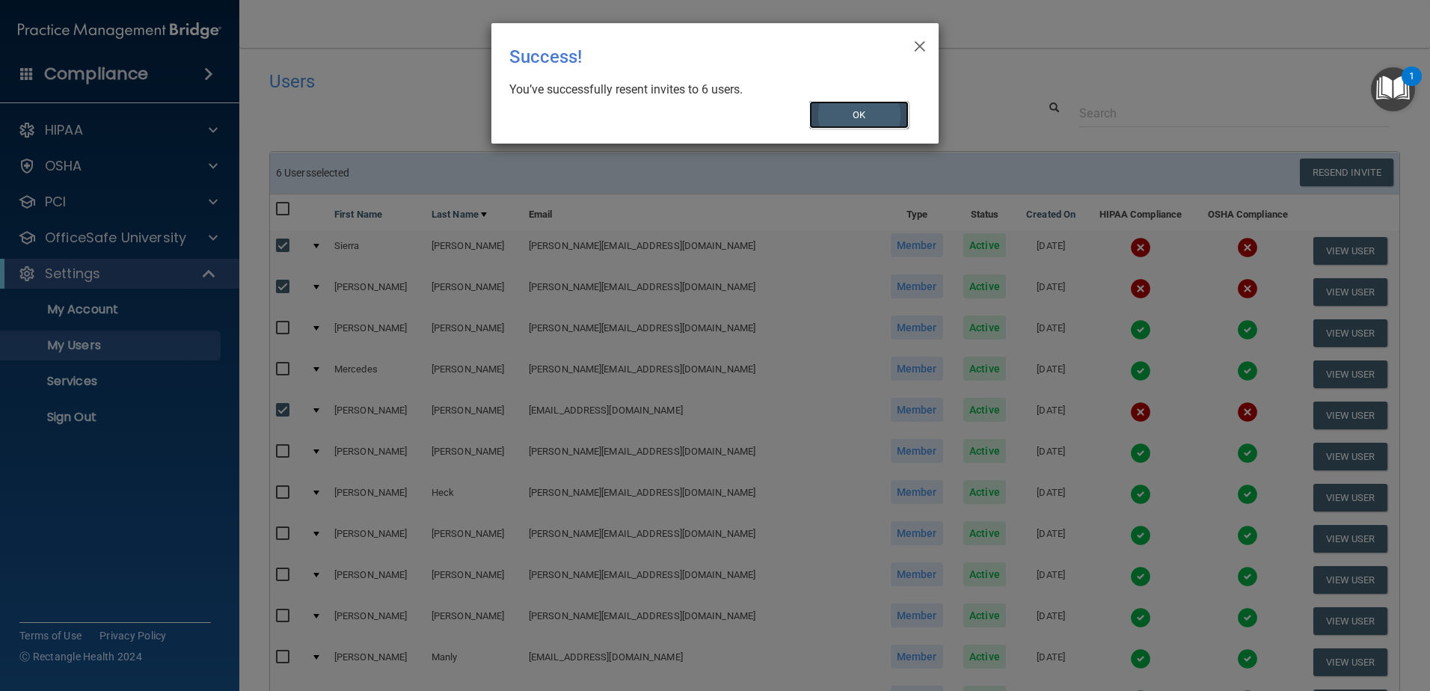
click at [866, 114] on button "OK" at bounding box center [859, 115] width 100 height 28
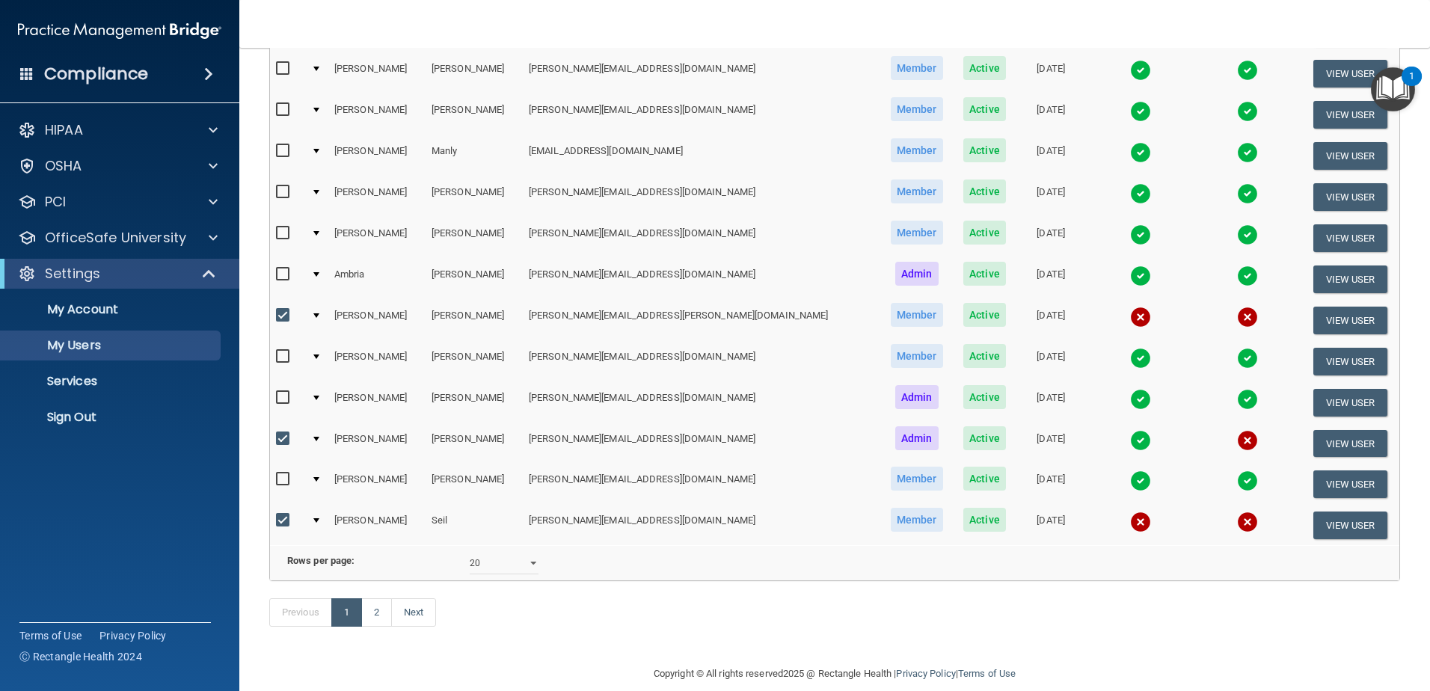
scroll to position [473, 0]
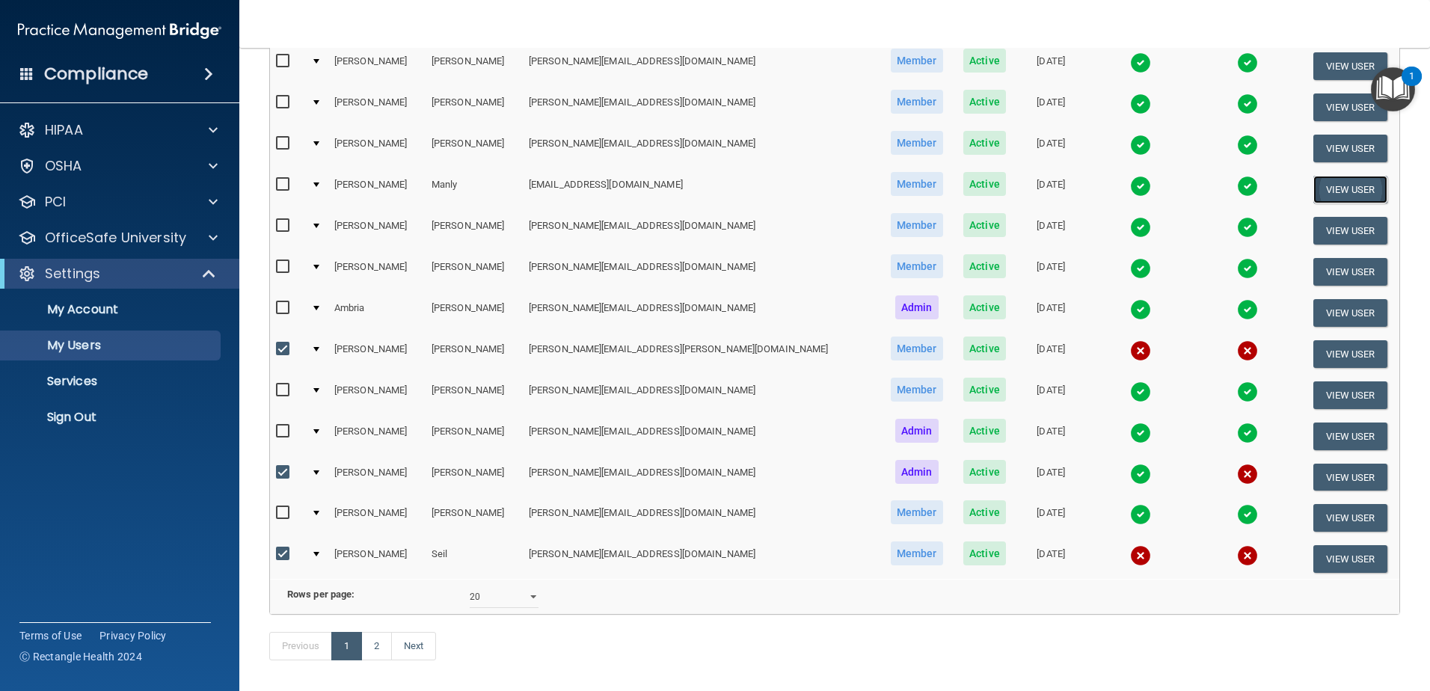
click at [1346, 191] on button "View User" at bounding box center [1350, 190] width 74 height 28
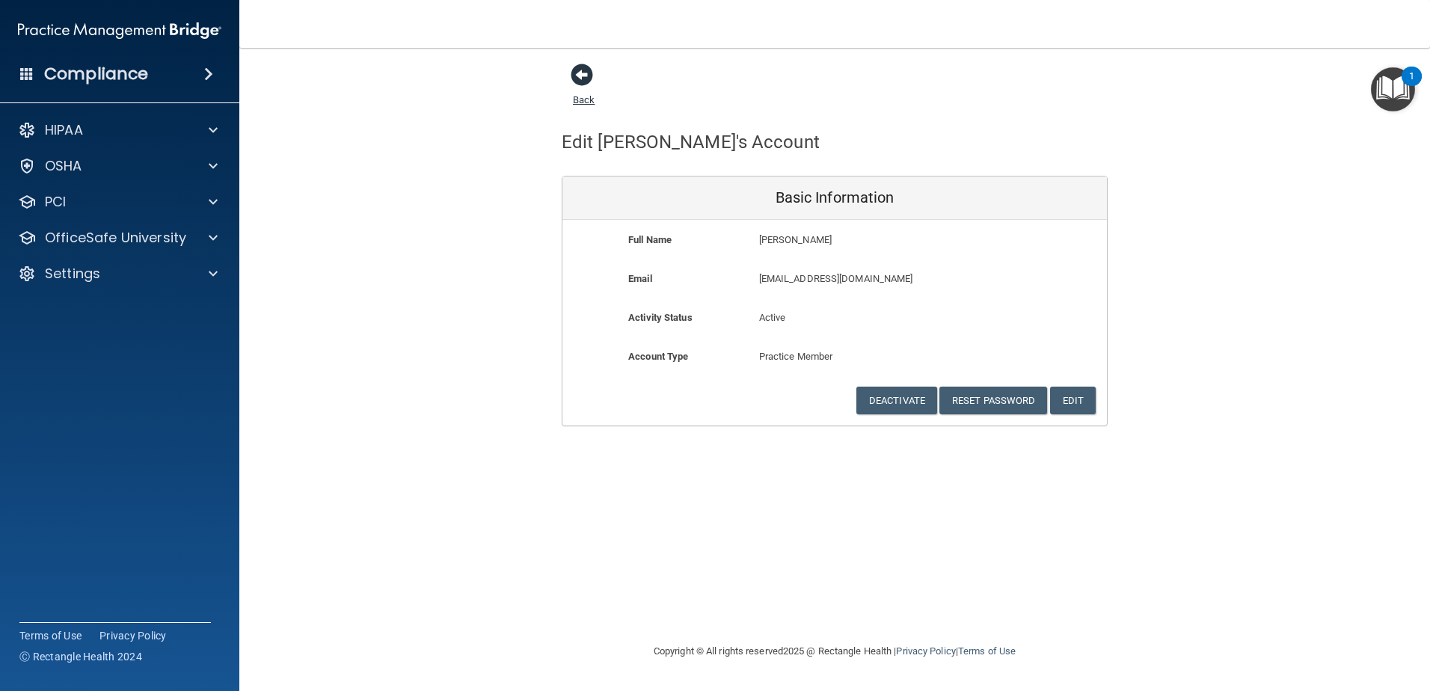
click at [581, 74] on span at bounding box center [582, 75] width 22 height 22
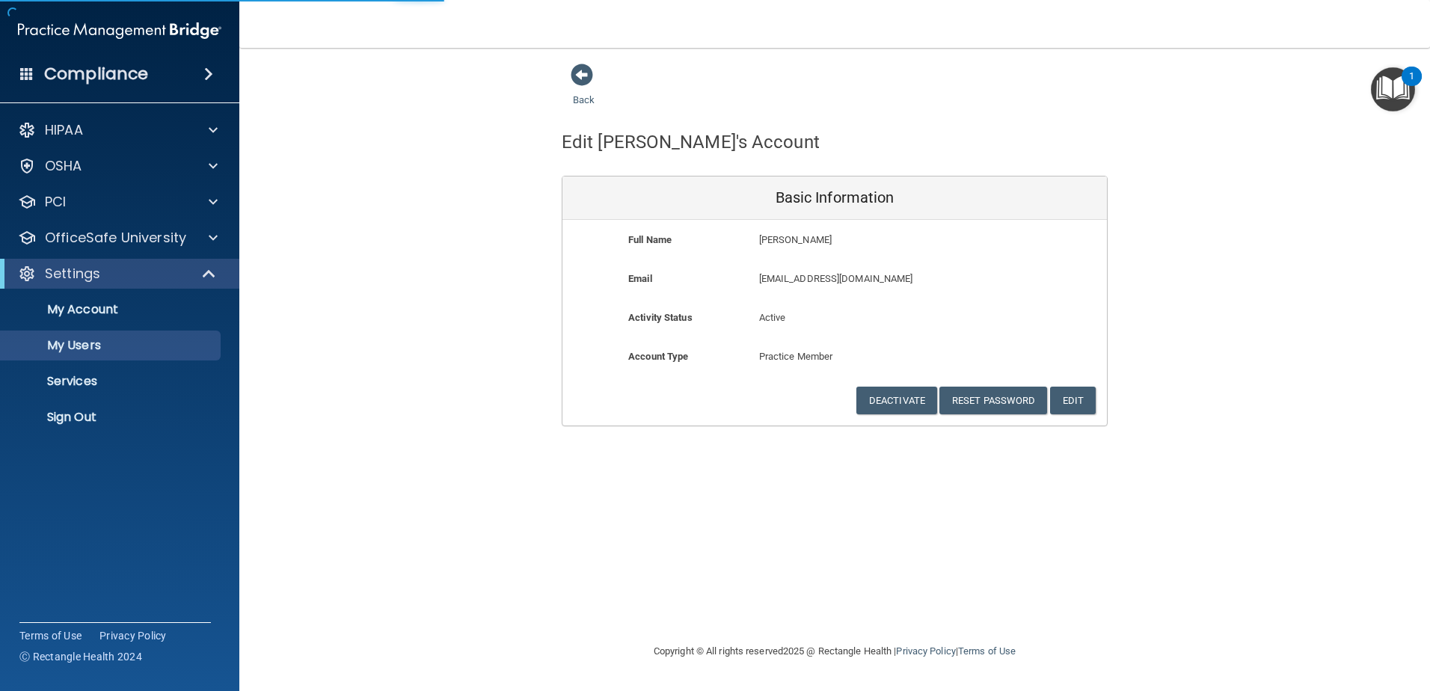
select select "20"
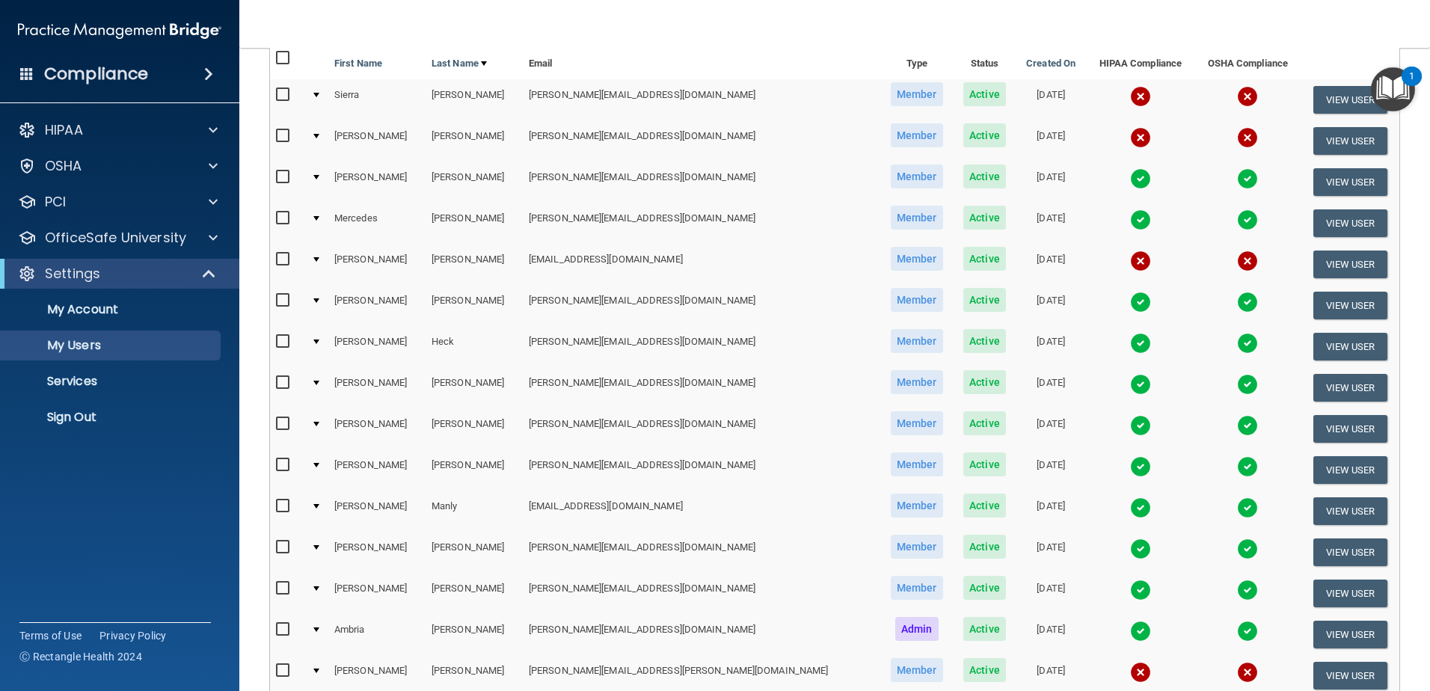
scroll to position [224, 0]
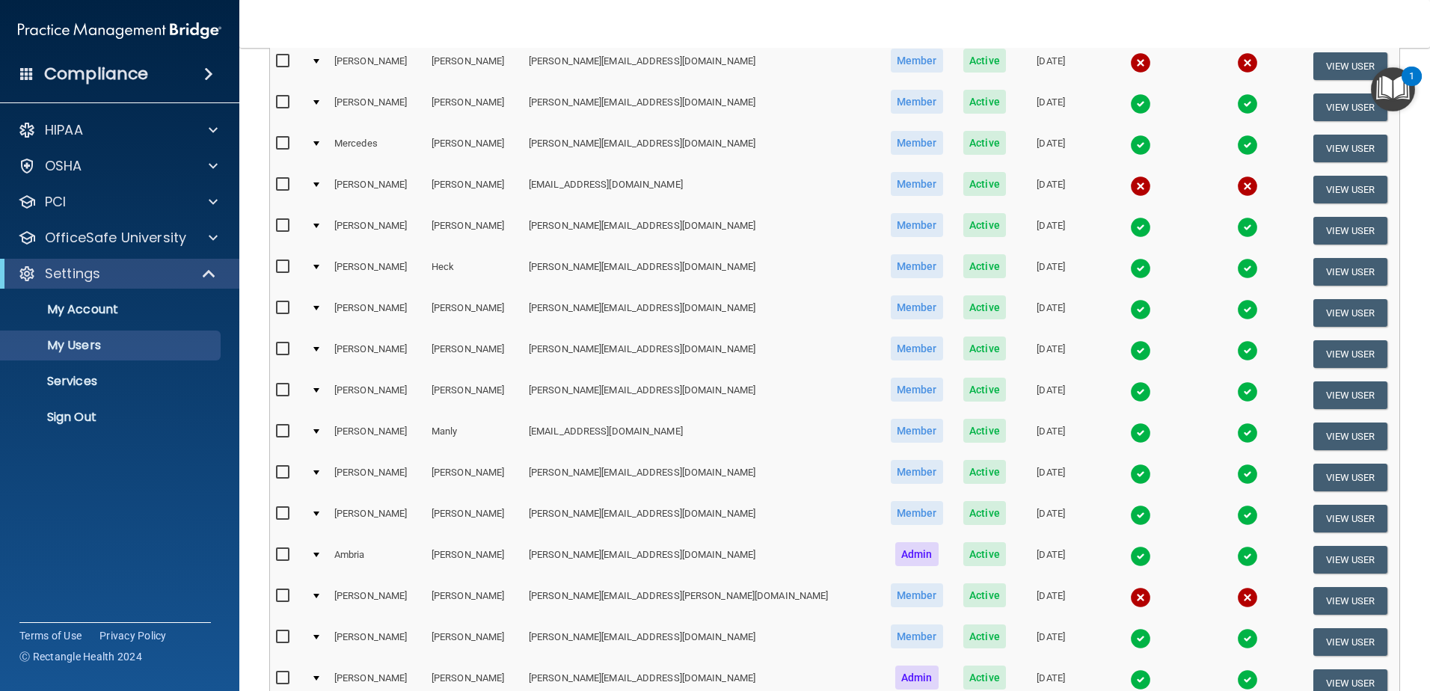
click at [319, 432] on div at bounding box center [316, 431] width 6 height 4
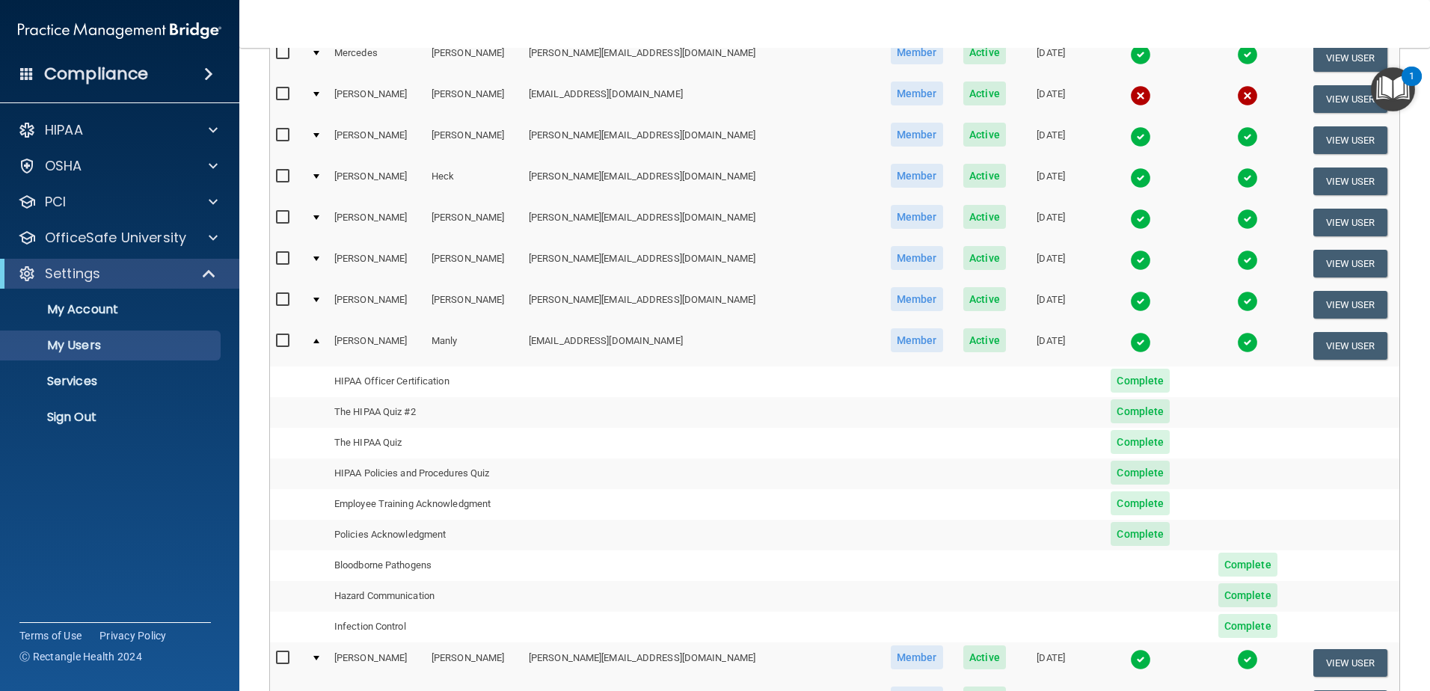
scroll to position [299, 0]
